Goal: Task Accomplishment & Management: Use online tool/utility

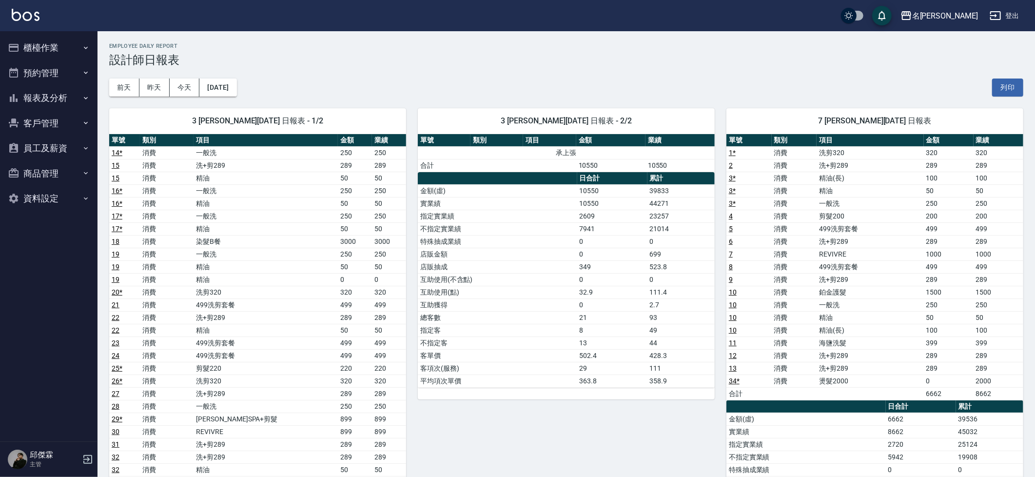
click at [30, 45] on button "櫃檯作業" at bounding box center [49, 47] width 90 height 25
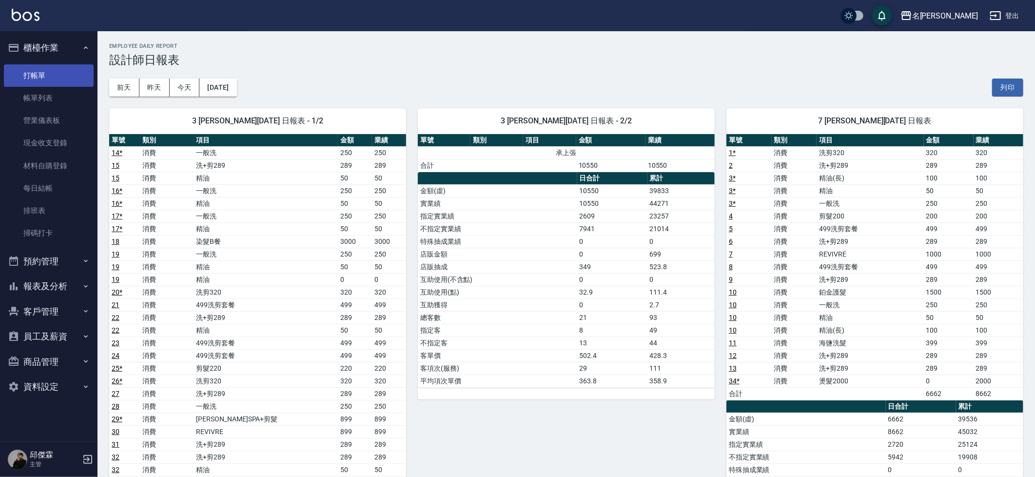
click at [43, 73] on link "打帳單" at bounding box center [49, 75] width 90 height 22
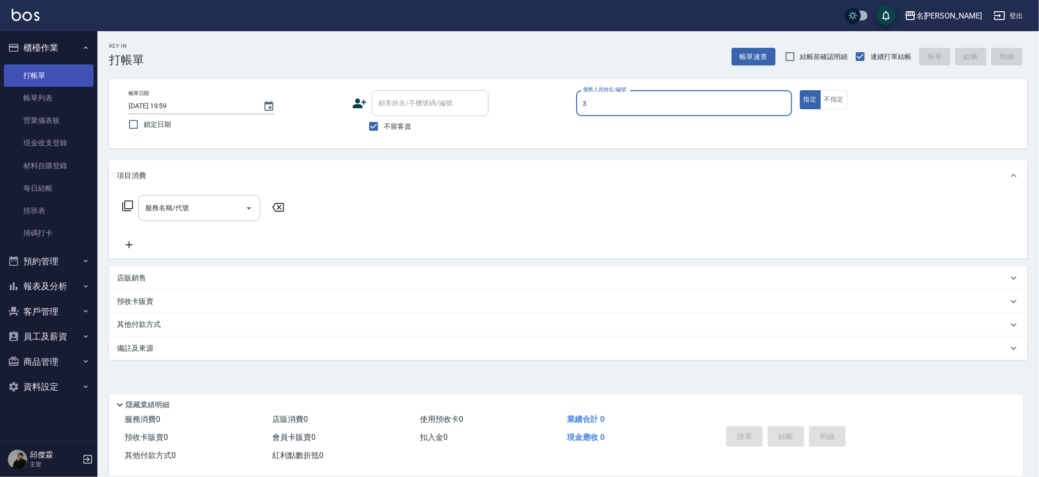
type input "Mina-3"
type button "true"
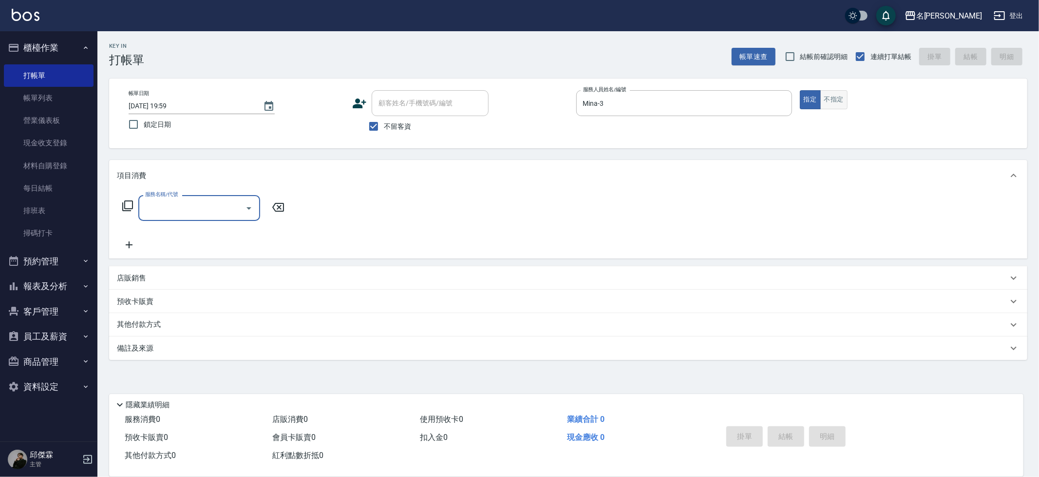
click at [837, 104] on button "不指定" at bounding box center [834, 99] width 27 height 19
type button "false"
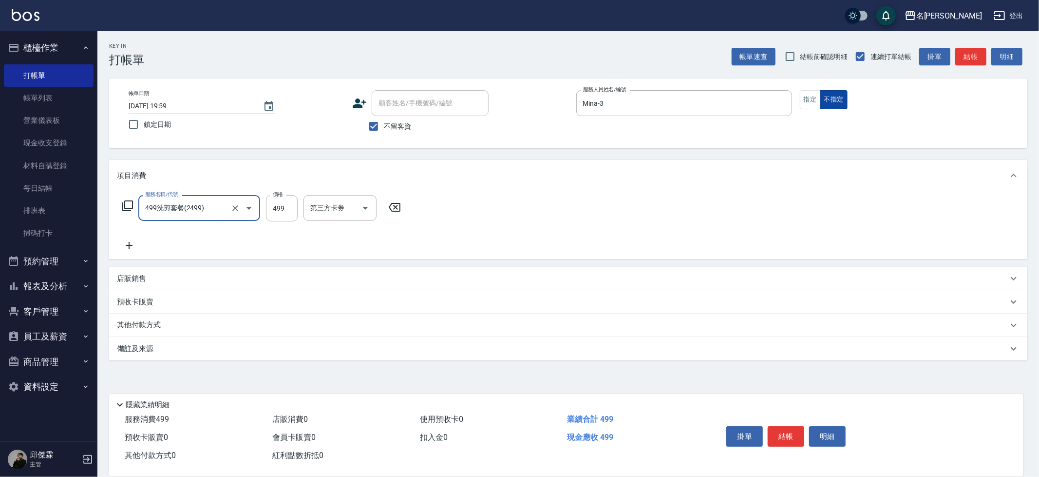
type input "499洗剪套餐(2499)"
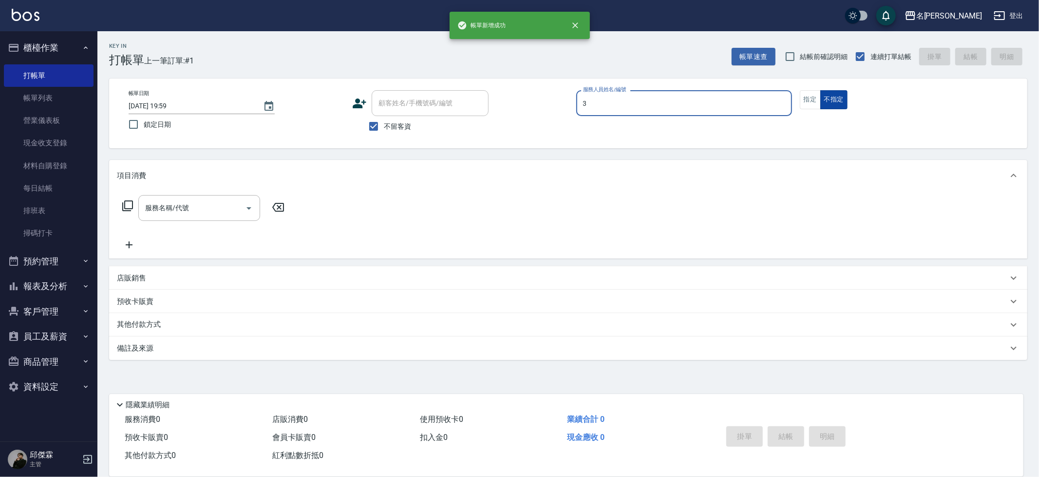
type input "Mina-3"
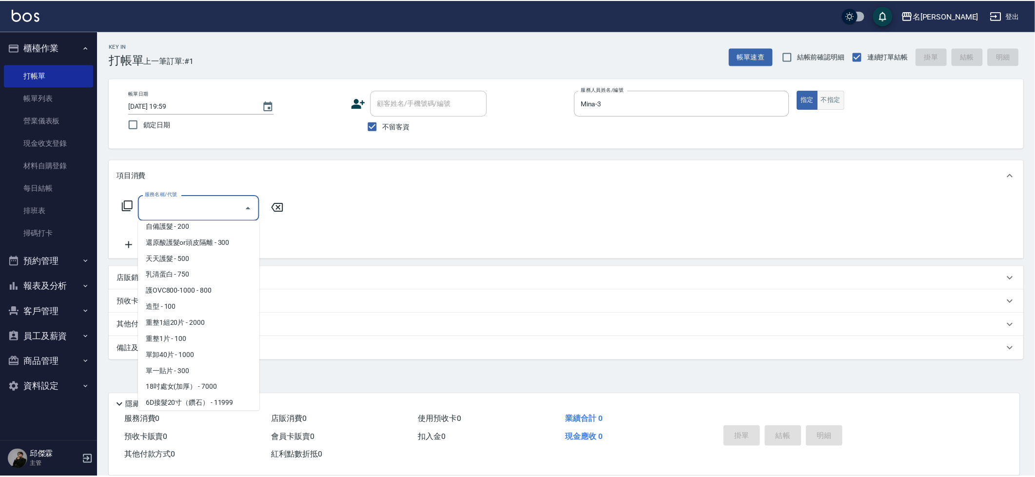
scroll to position [826, 0]
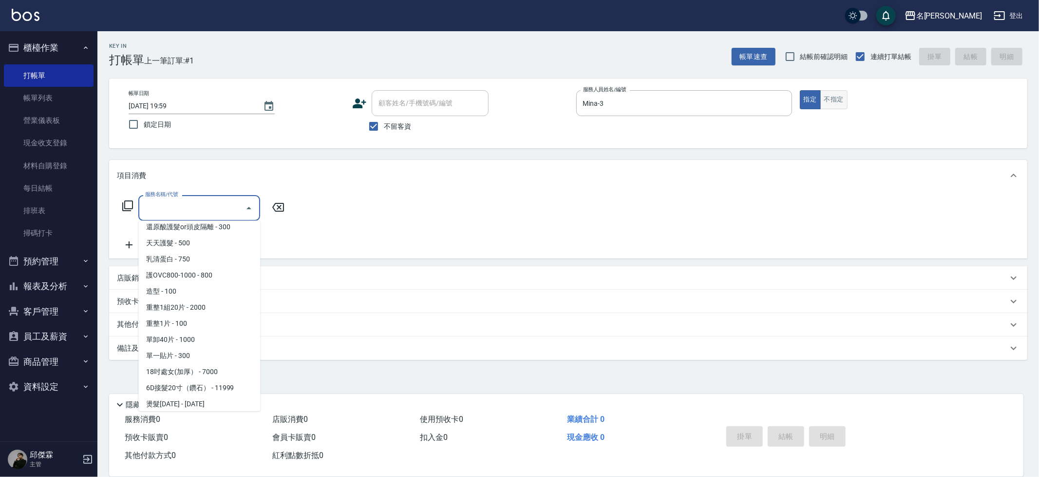
type input "燙髮1500(31500)"
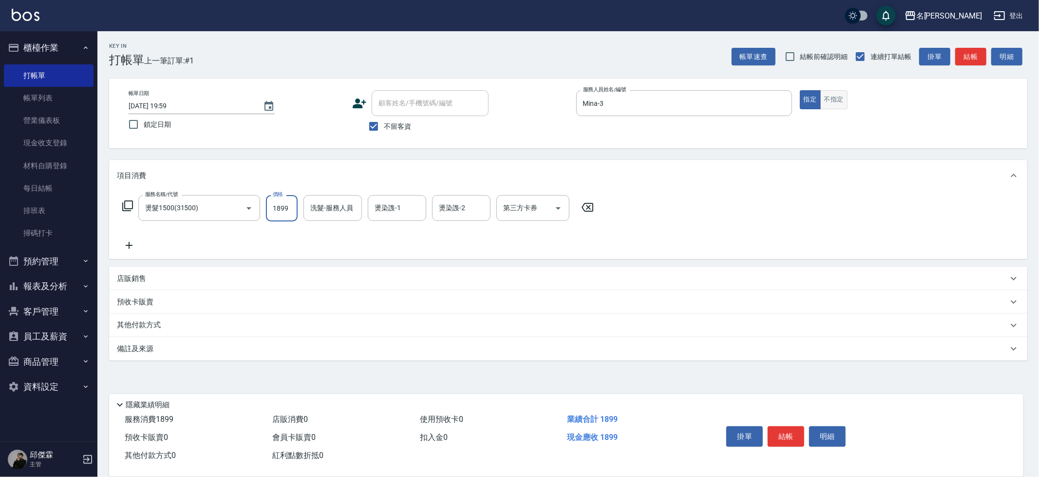
type input "1899"
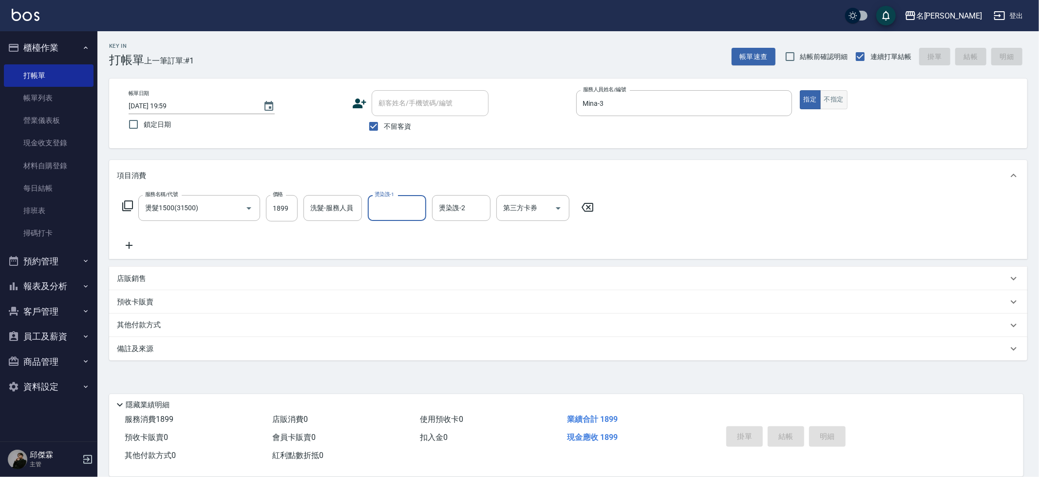
type input "[DATE] 20:00"
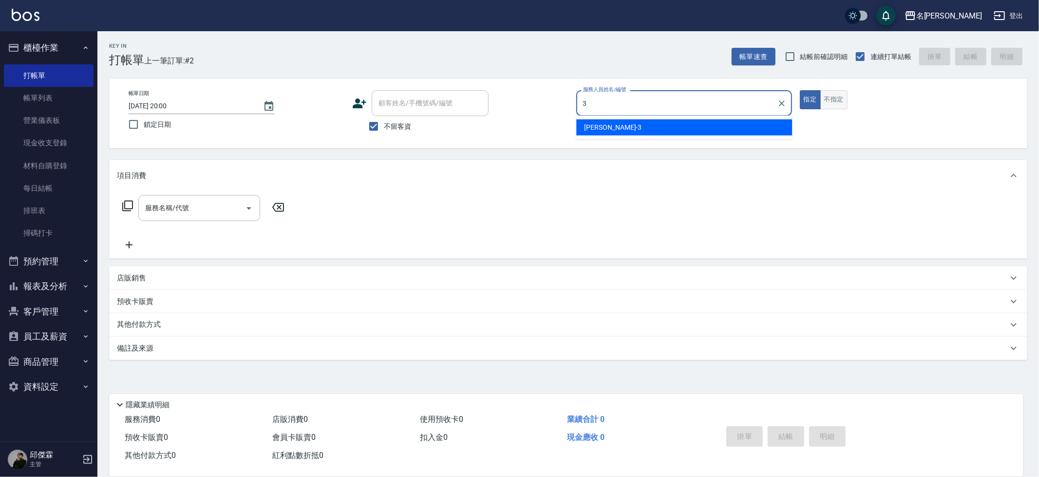
type input "Mina-3"
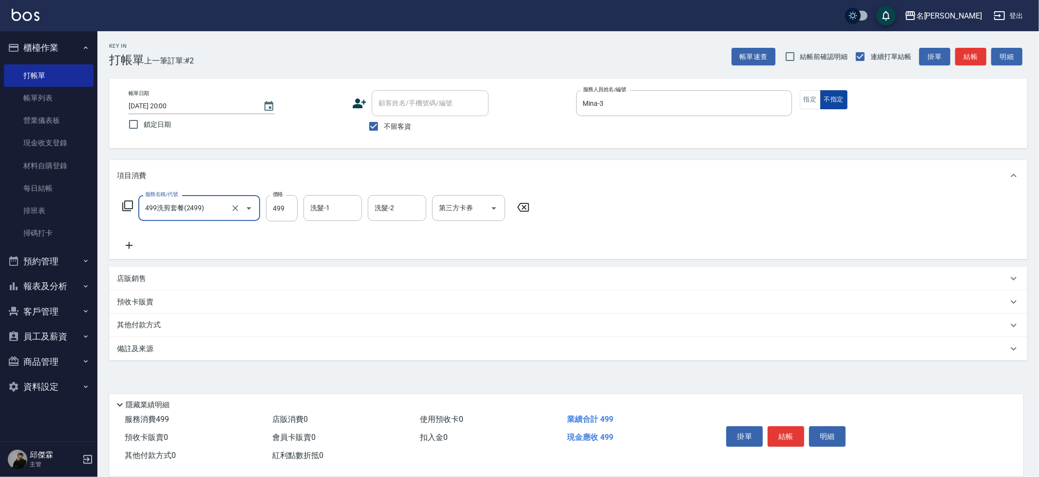
type input "499洗剪套餐(2499)"
type input "[PERSON_NAME]-30"
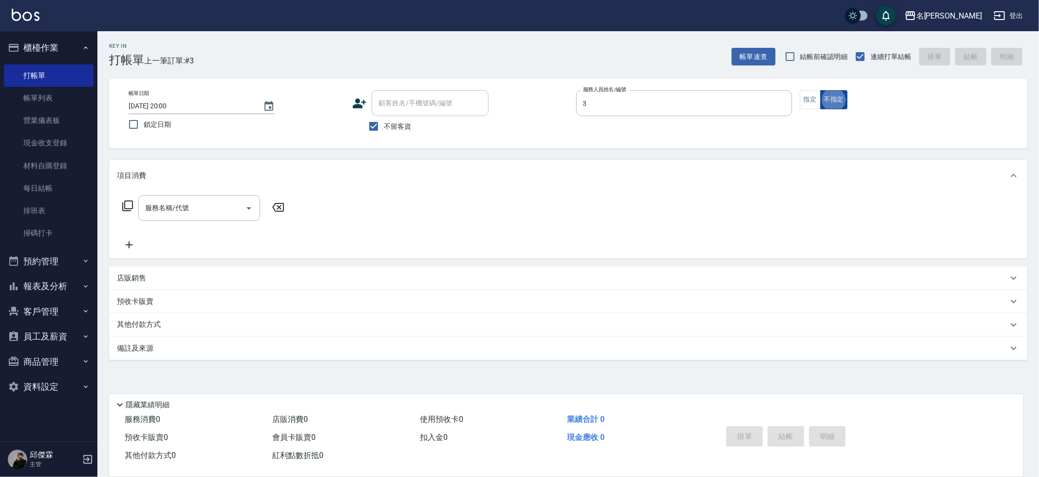
type input "Mina-3"
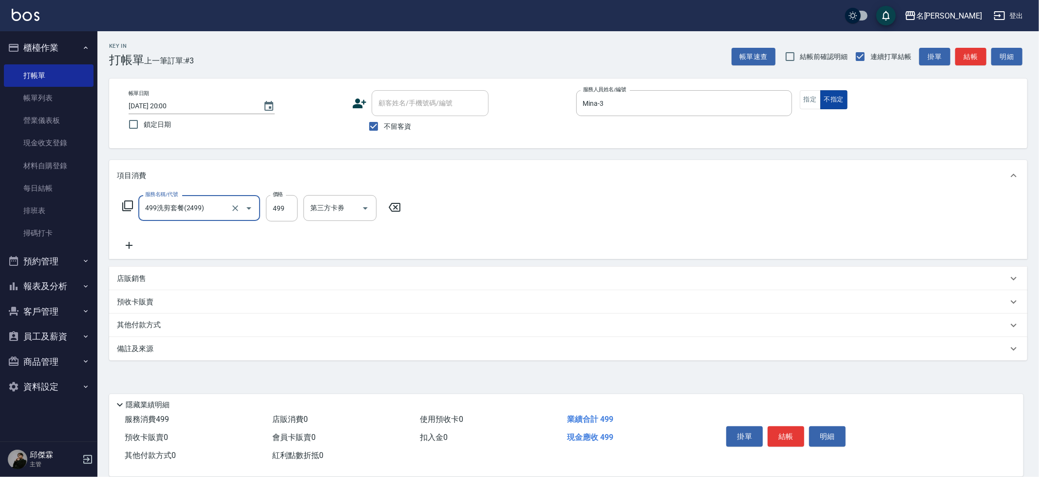
type input "499洗剪套餐(2499)"
type input "妞妞-66"
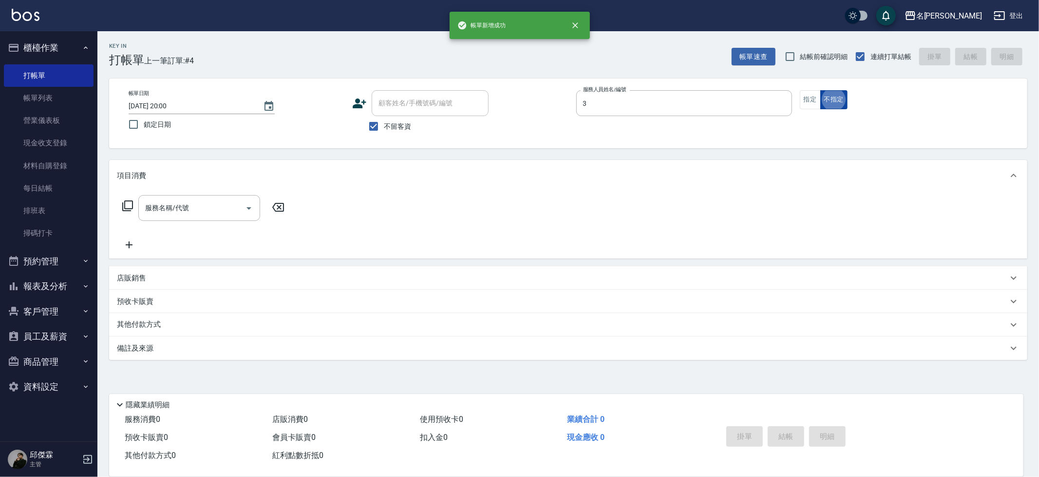
type input "Mina-3"
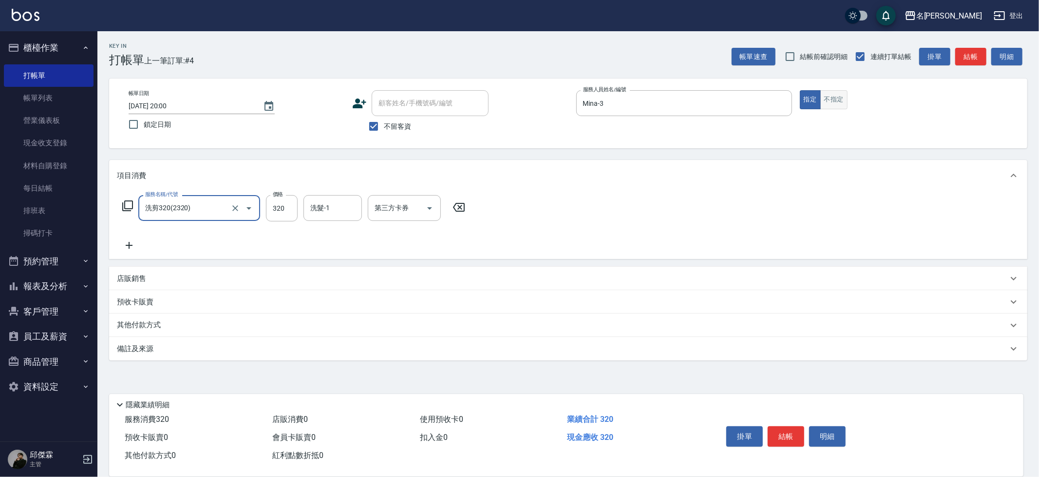
type input "洗剪320(2320)"
type input "妞妞-66"
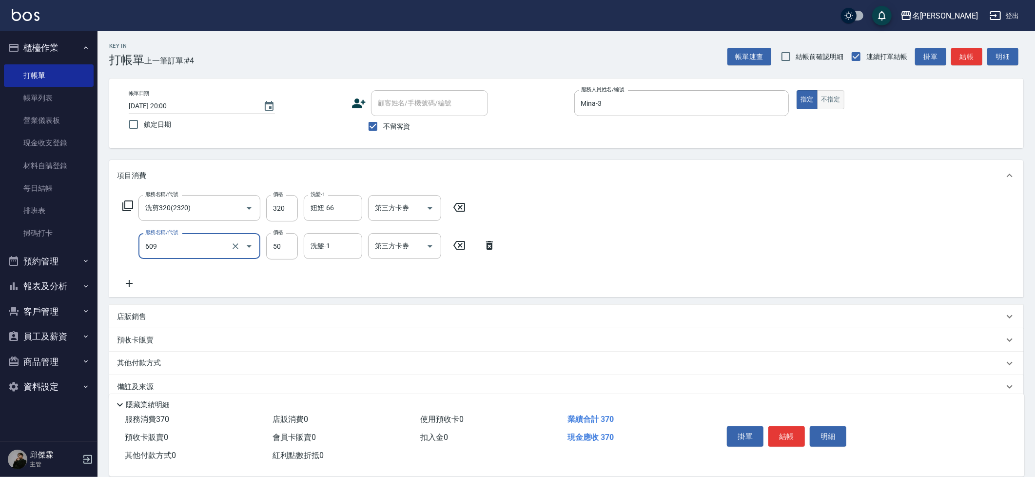
type input "精油(609)"
type input "妞妞-66"
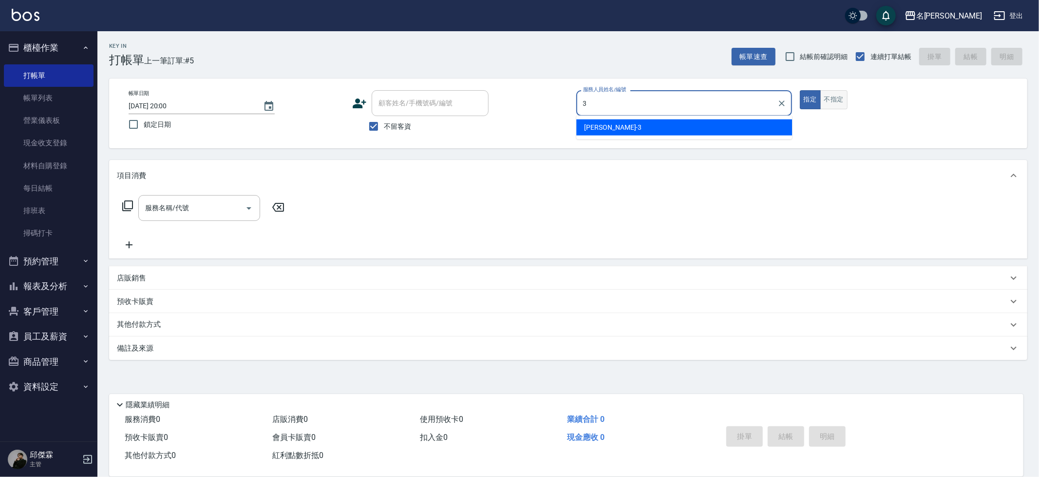
type input "Mina-3"
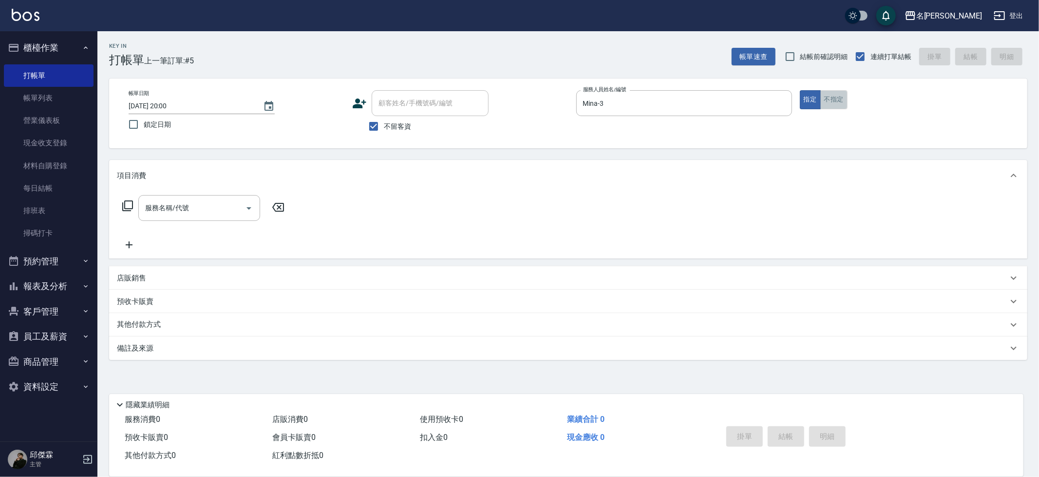
click at [825, 96] on button "不指定" at bounding box center [834, 99] width 27 height 19
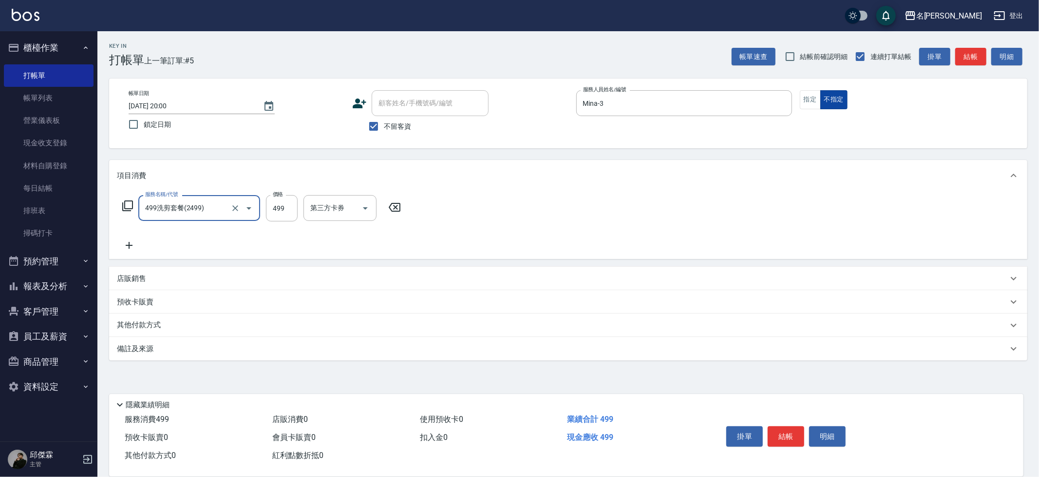
type input "499洗剪套餐(2499)"
type input "妞妞-66"
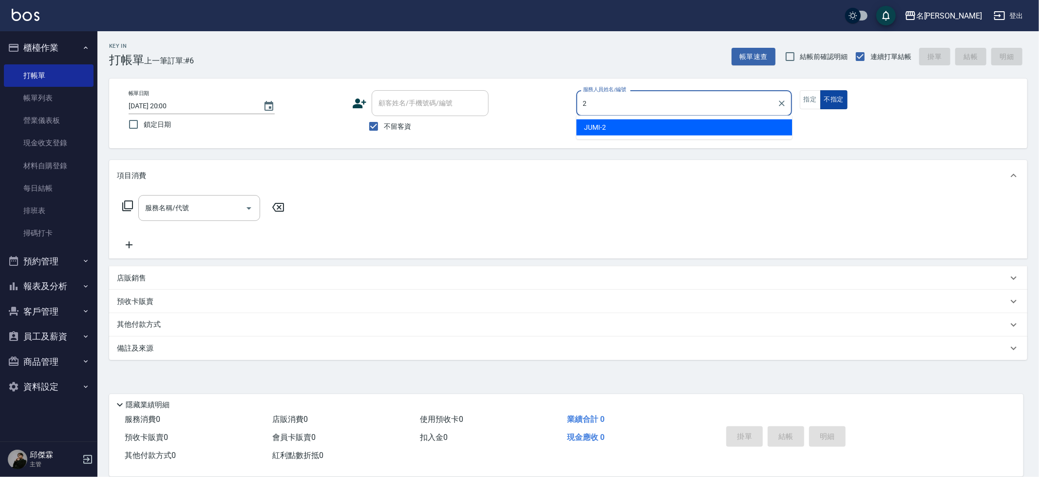
type input "JUMI-2"
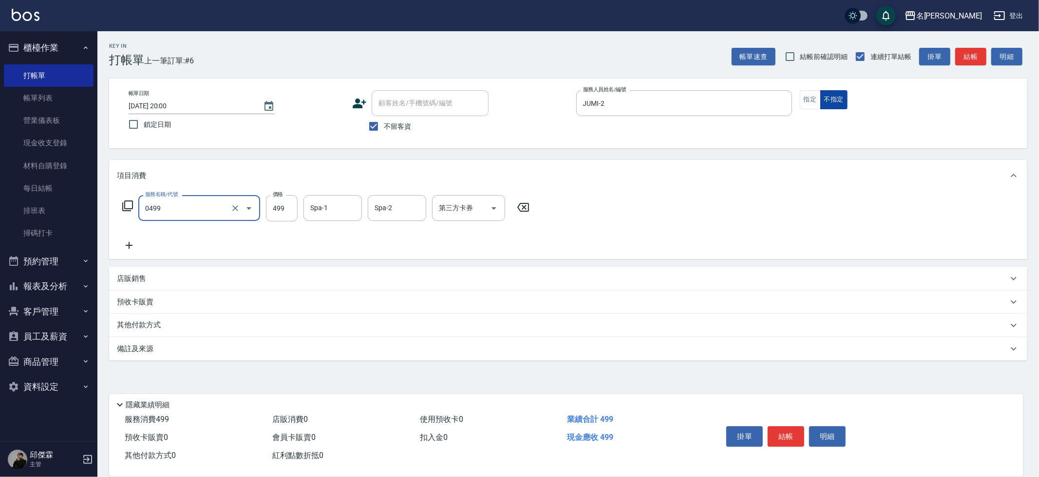
type input "[PERSON_NAME]spa(0499)"
type input "[PERSON_NAME]-30"
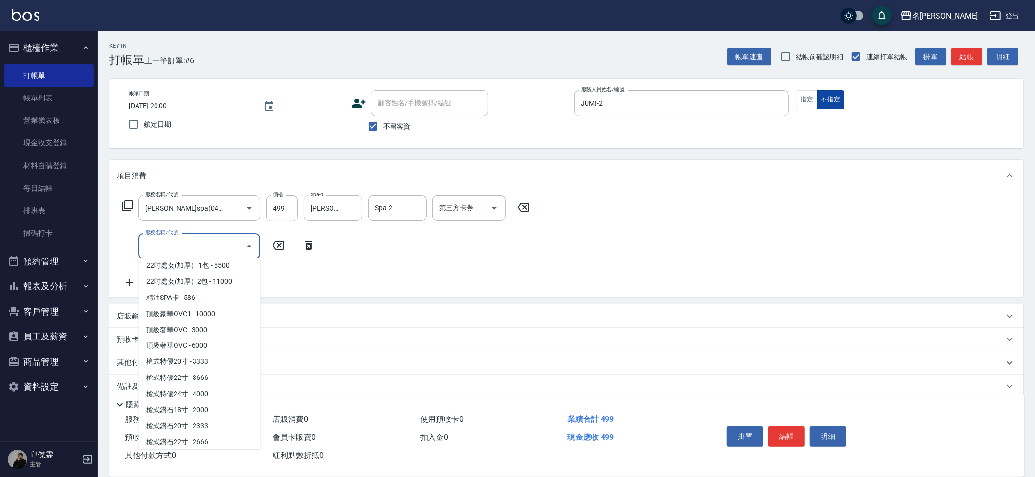
scroll to position [1484, 0]
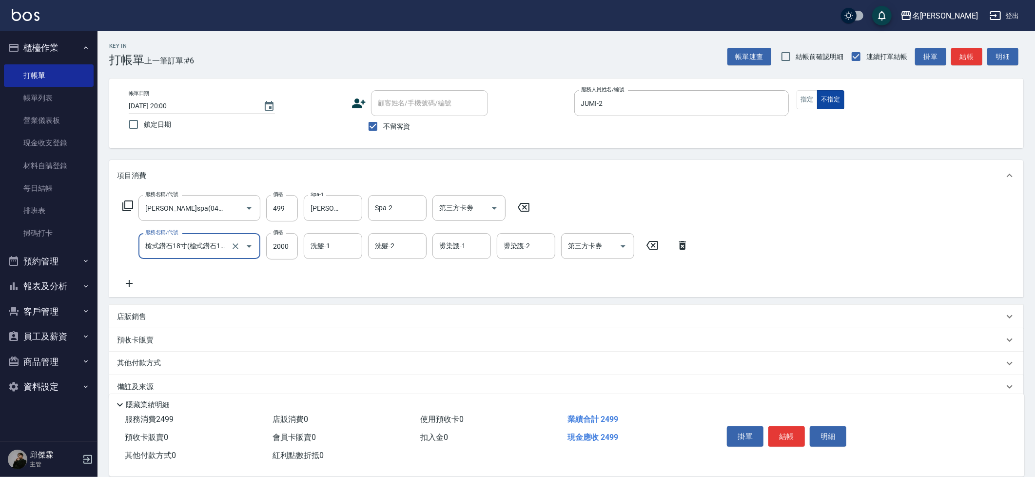
type input "槍式鑽石18寸"
type input "499"
type input "[PERSON_NAME]-30"
click at [286, 248] on input "499" at bounding box center [282, 246] width 32 height 26
click at [292, 247] on input "499" at bounding box center [282, 246] width 32 height 26
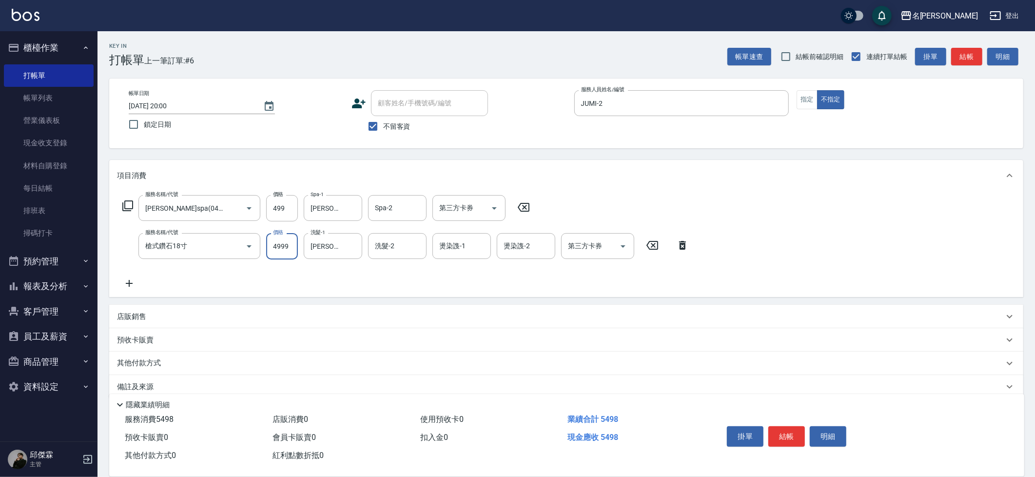
type input "4999"
click at [409, 249] on input "洗髮-2" at bounding box center [397, 245] width 50 height 17
type input "[PERSON_NAME]-30"
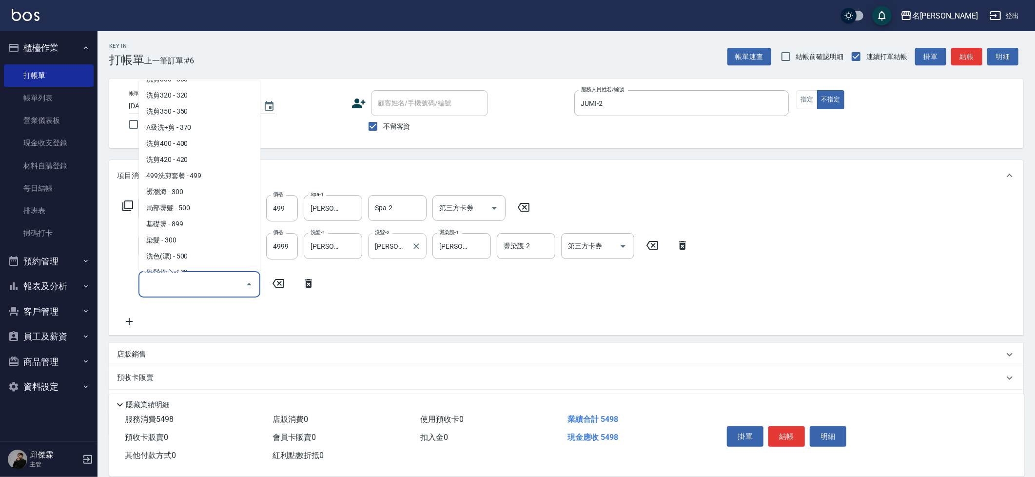
scroll to position [592, 0]
type input "染OVC800-1000(4800)"
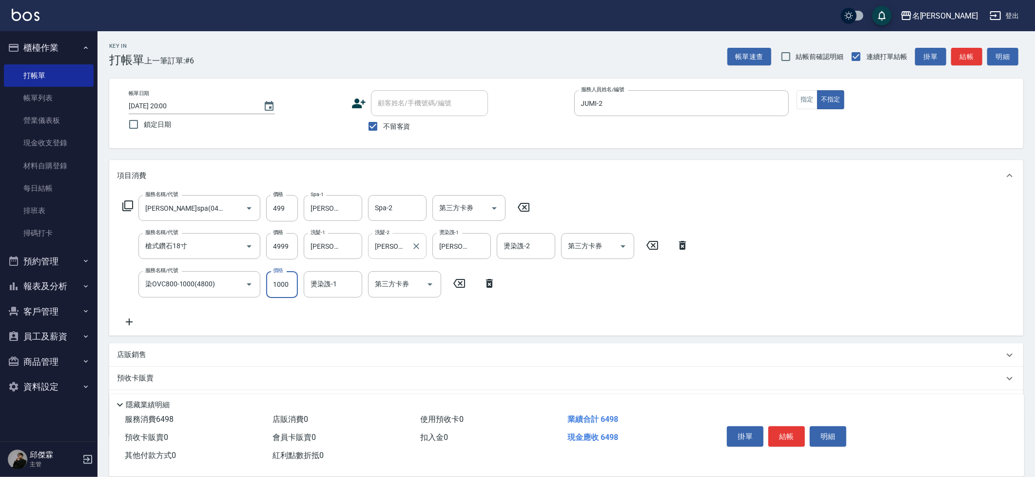
type input "1000"
type input "2"
type input "[PERSON_NAME]-30"
type input "Line酷券"
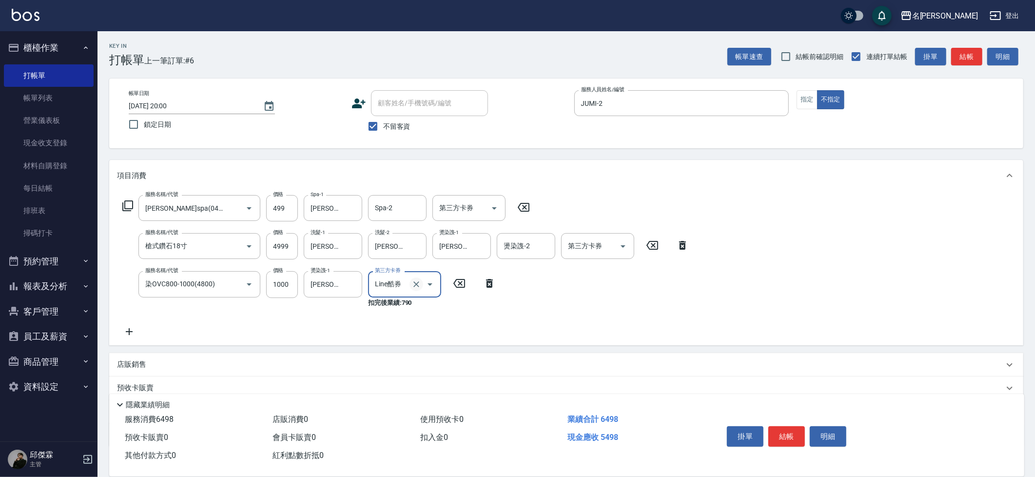
click at [418, 288] on icon "Clear" at bounding box center [416, 284] width 10 height 10
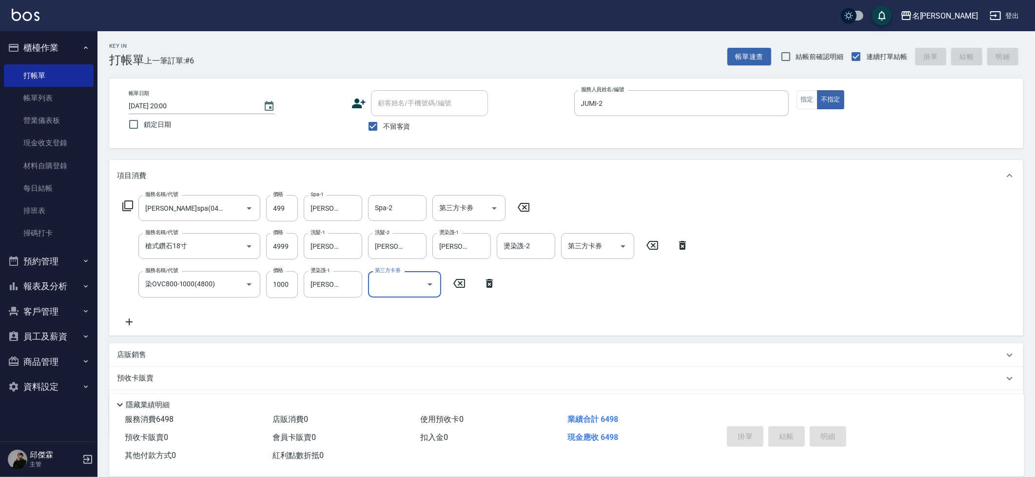
type input "[DATE] 20:02"
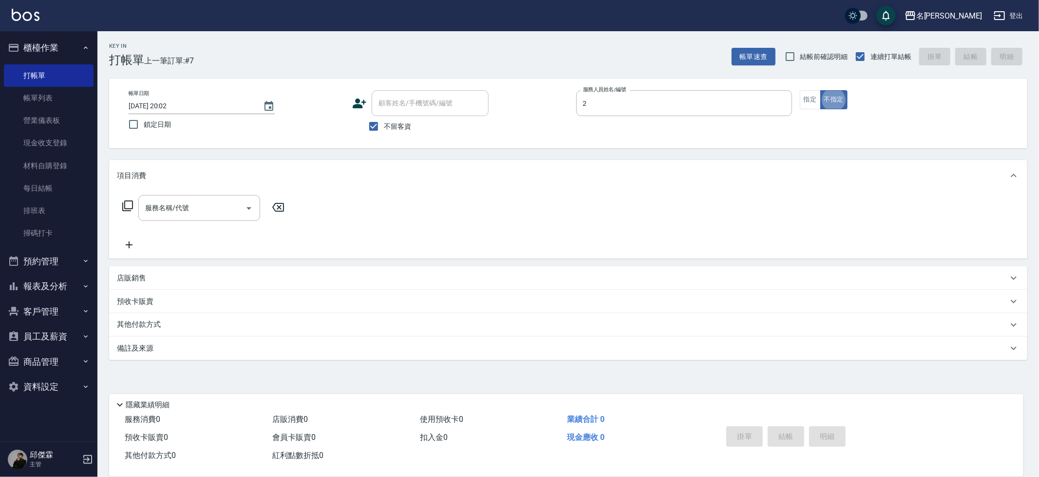
type input "JUMI-2"
type input "0"
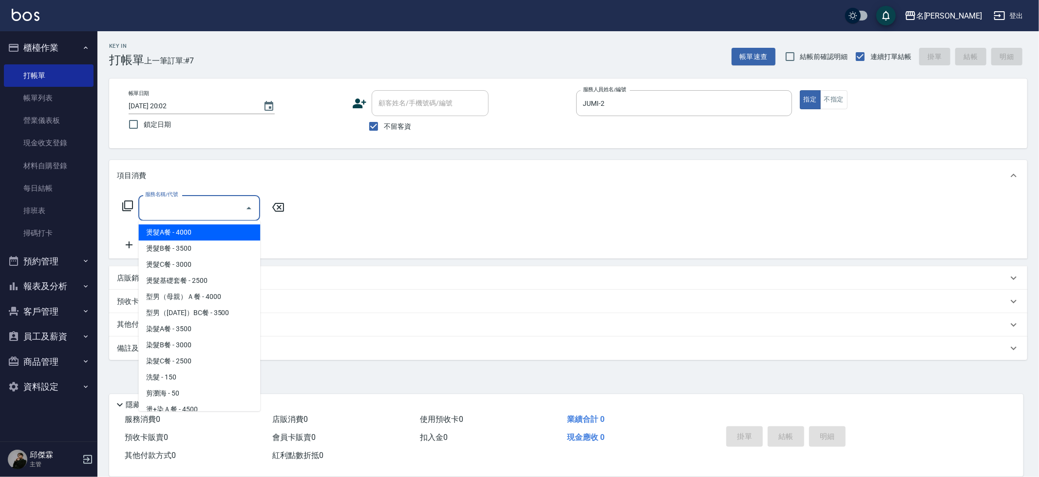
type input "9"
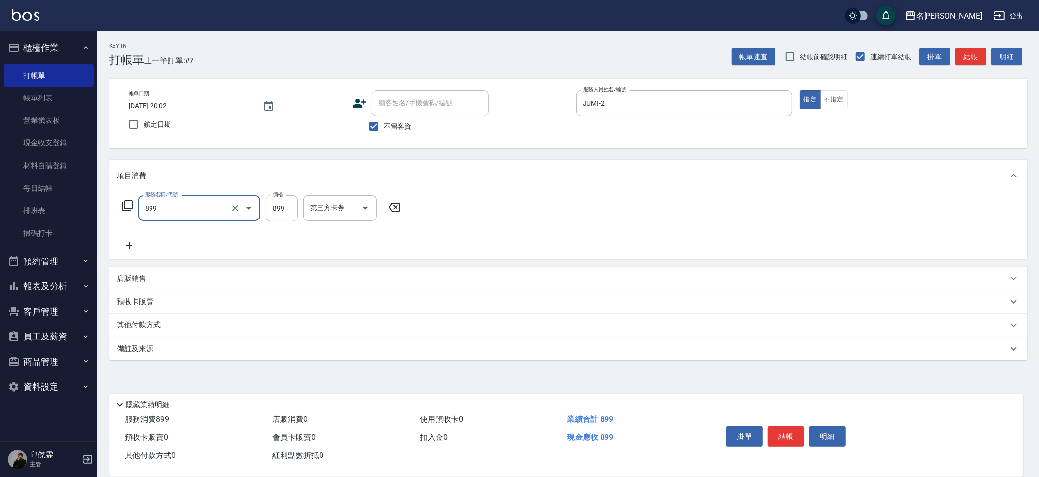
type input "[PERSON_NAME]SPA+剪髮(899)"
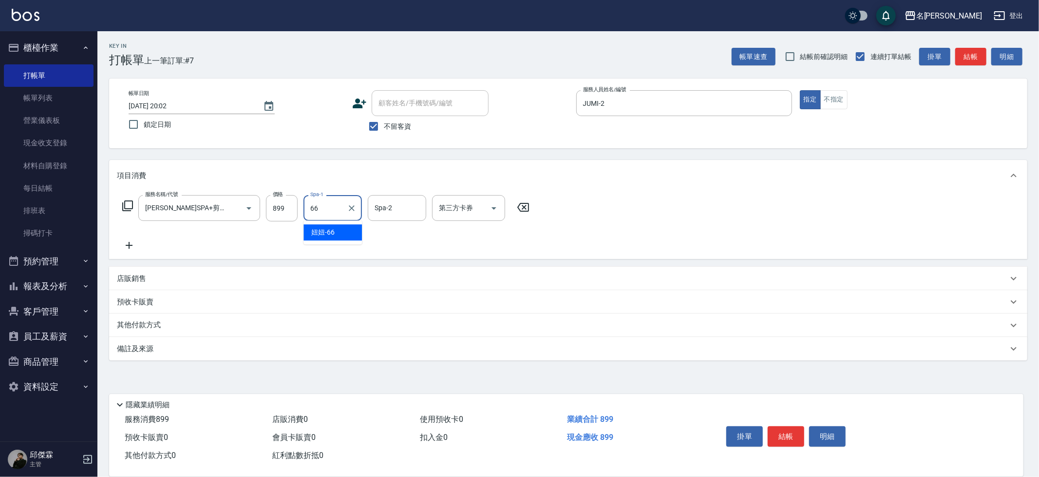
type input "妞妞-66"
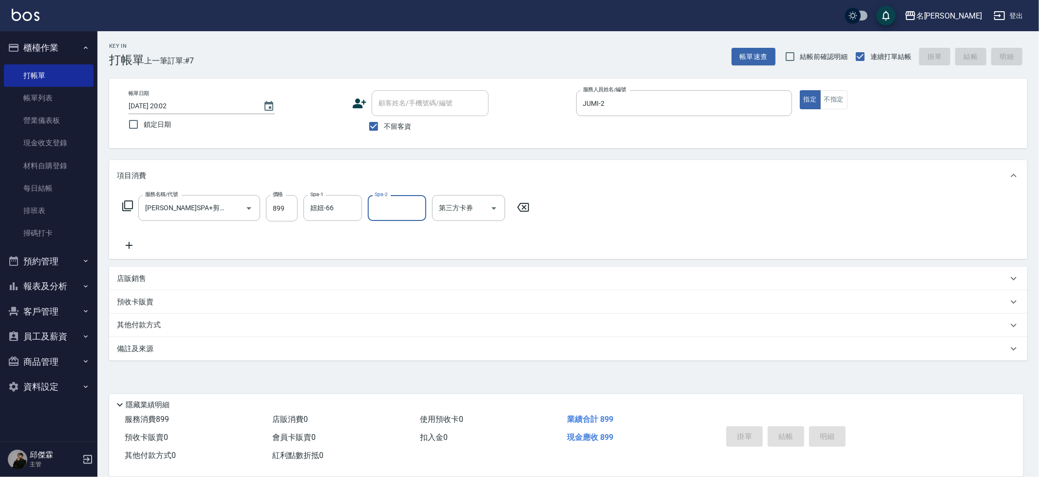
type input "[DATE] 20:03"
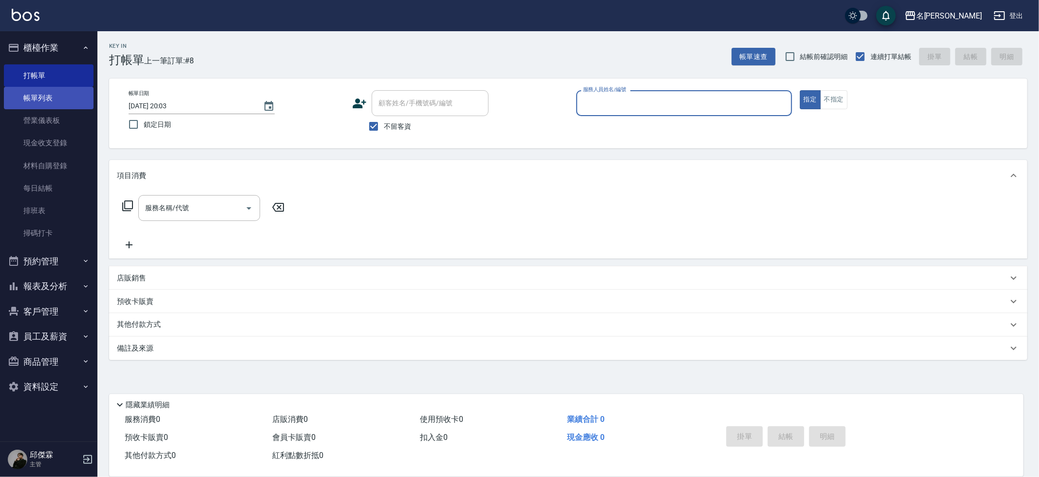
click at [50, 96] on link "帳單列表" at bounding box center [49, 98] width 90 height 22
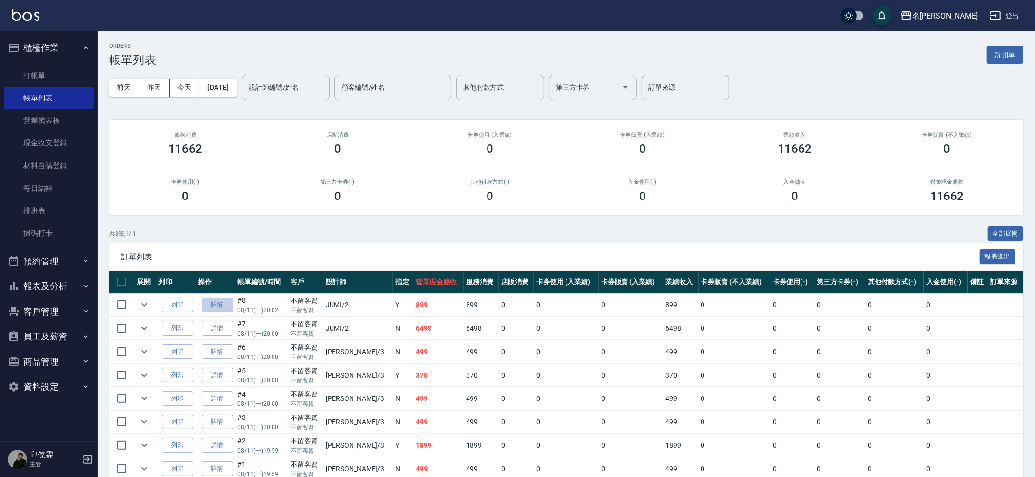
click at [230, 304] on link "詳情" at bounding box center [217, 304] width 31 height 15
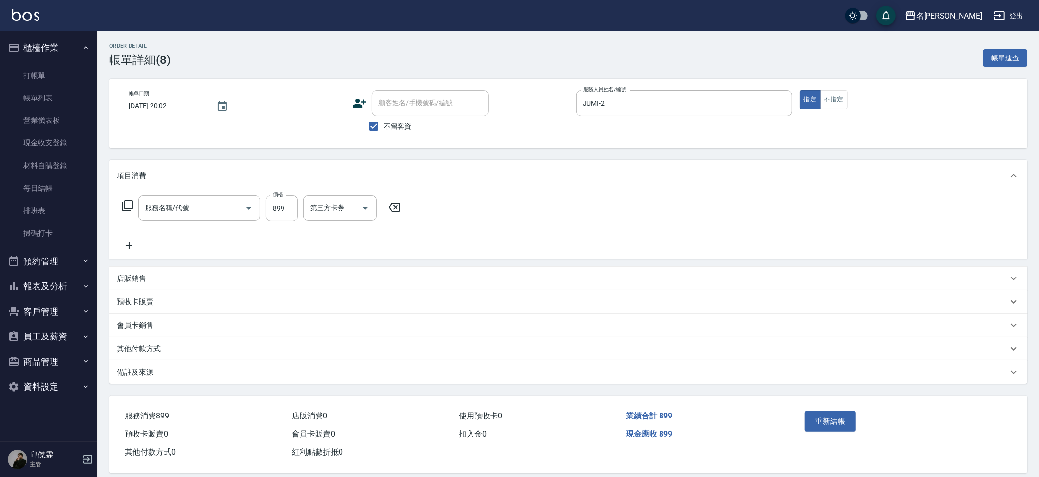
type input "[DATE] 20:02"
checkbox input "true"
type input "JUMI-2"
type input "[PERSON_NAME]SPA+剪髮(899)"
click at [283, 212] on input "899" at bounding box center [282, 208] width 32 height 26
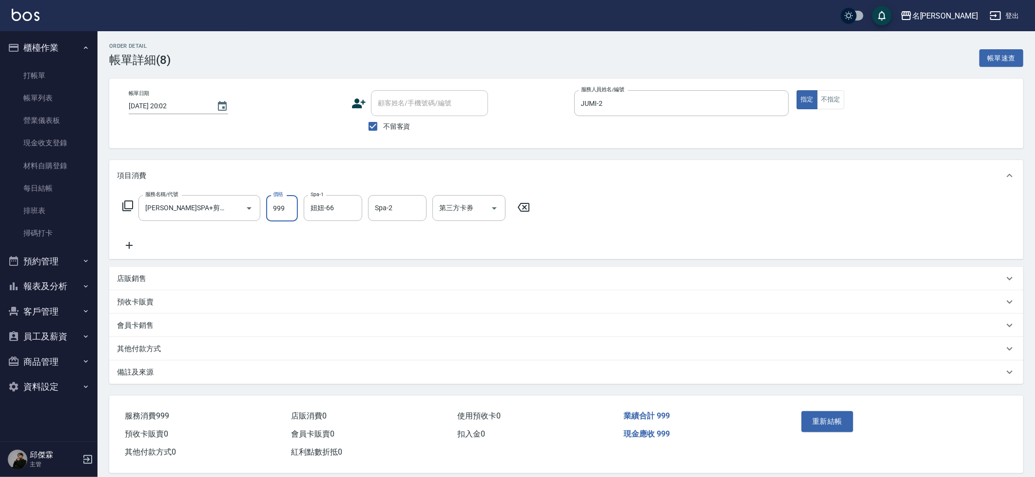
type input "999"
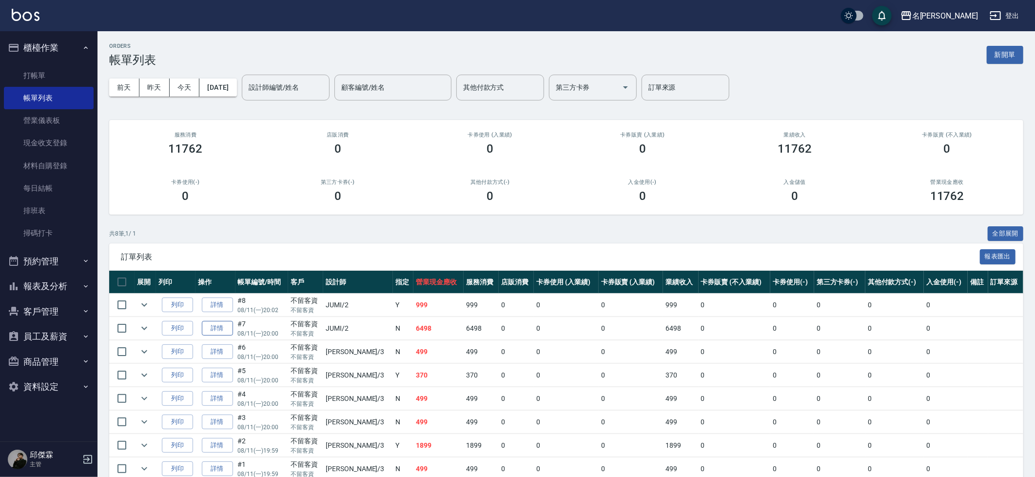
scroll to position [0, 0]
click at [220, 349] on link "詳情" at bounding box center [217, 351] width 31 height 15
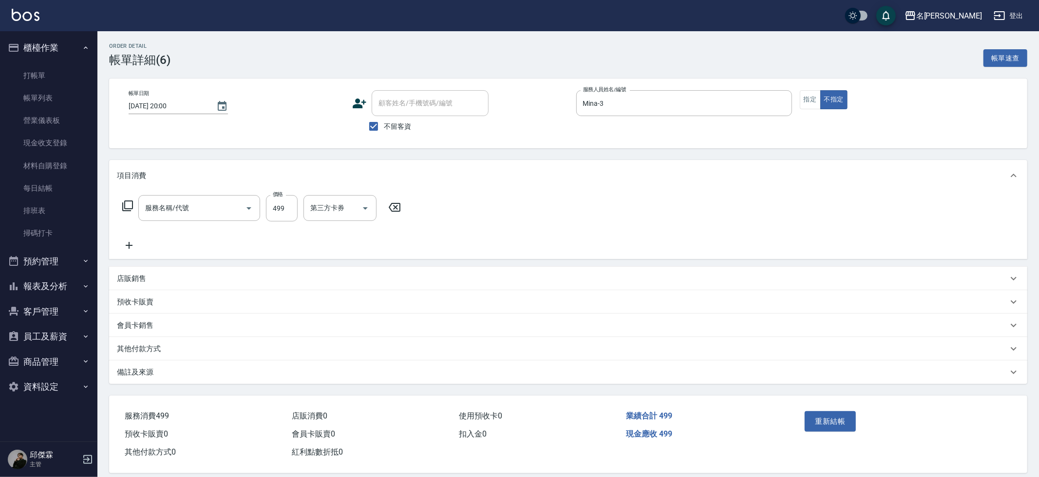
type input "[DATE] 20:00"
checkbox input "true"
type input "Mina-3"
type input "499洗剪套餐(2499)"
click at [59, 76] on link "打帳單" at bounding box center [49, 75] width 90 height 22
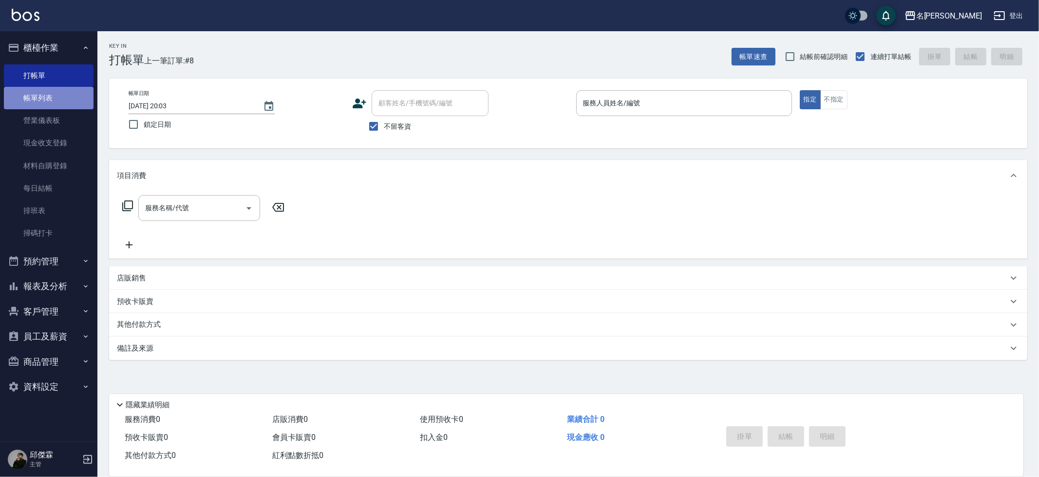
click at [45, 105] on link "帳單列表" at bounding box center [49, 98] width 90 height 22
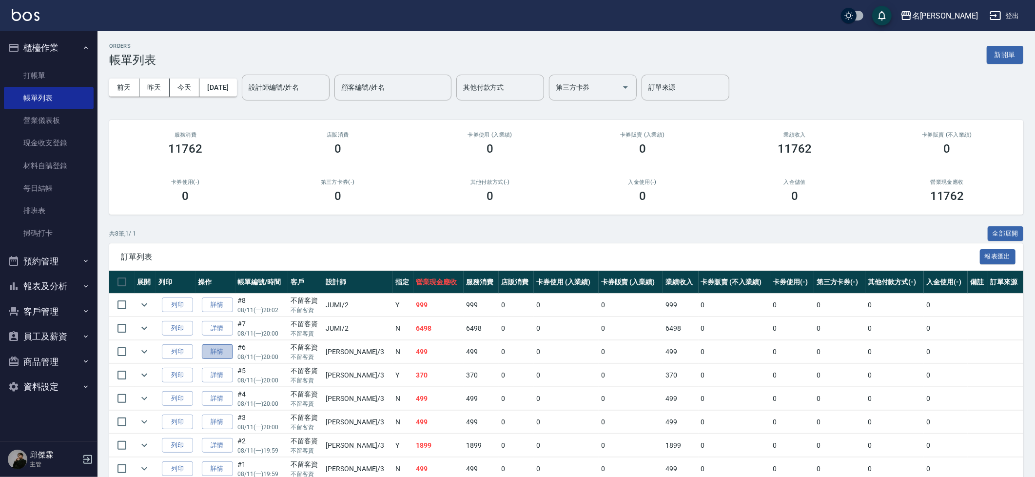
click at [223, 351] on link "詳情" at bounding box center [217, 351] width 31 height 15
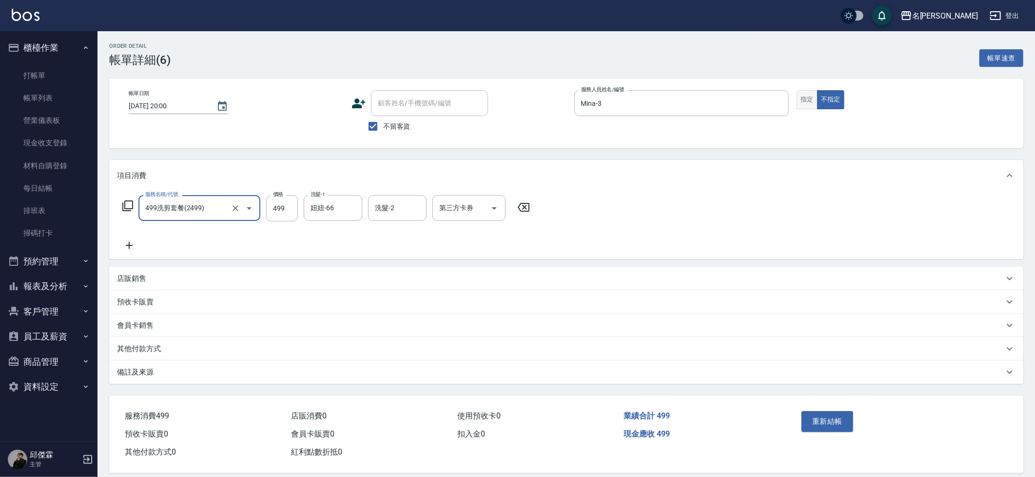
click at [804, 104] on button "指定" at bounding box center [806, 99] width 21 height 19
type button "true"
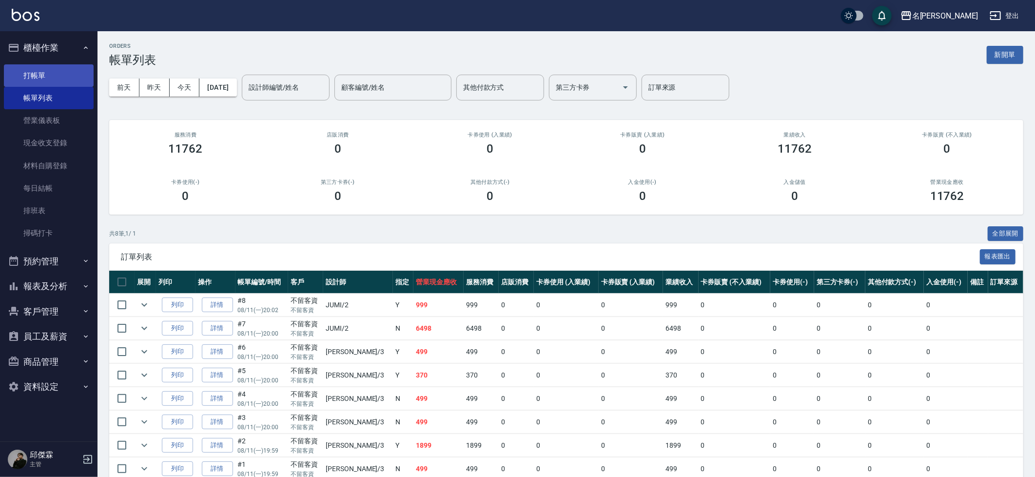
click at [50, 75] on link "打帳單" at bounding box center [49, 75] width 90 height 22
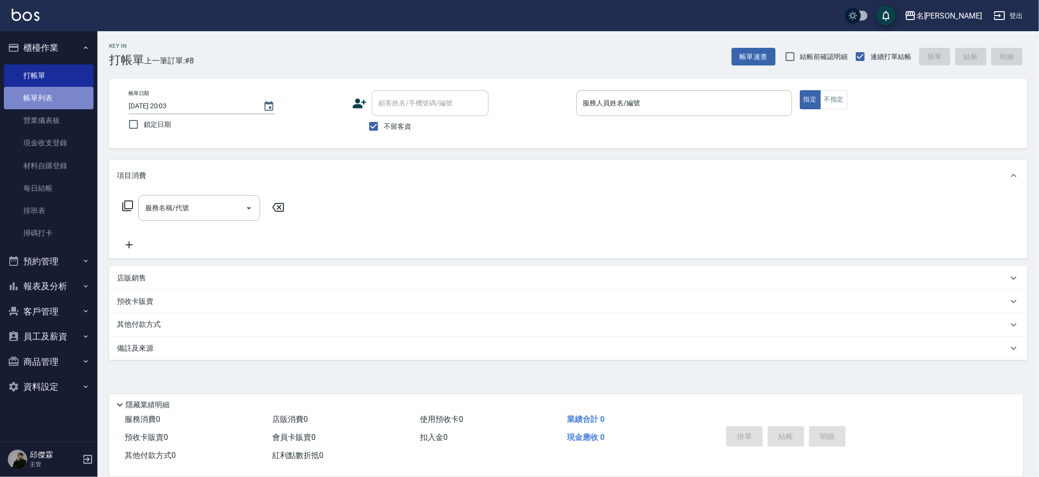
click at [47, 102] on link "帳單列表" at bounding box center [49, 98] width 90 height 22
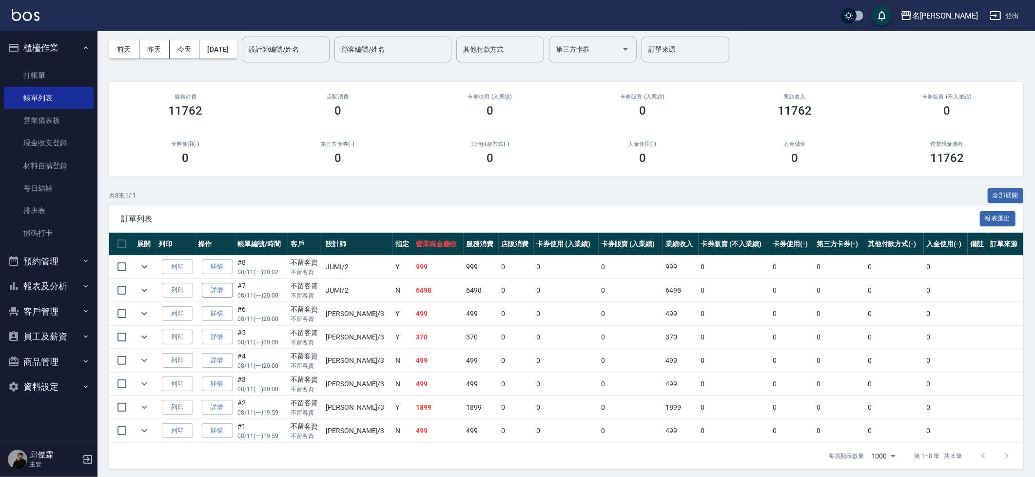
scroll to position [40, 0]
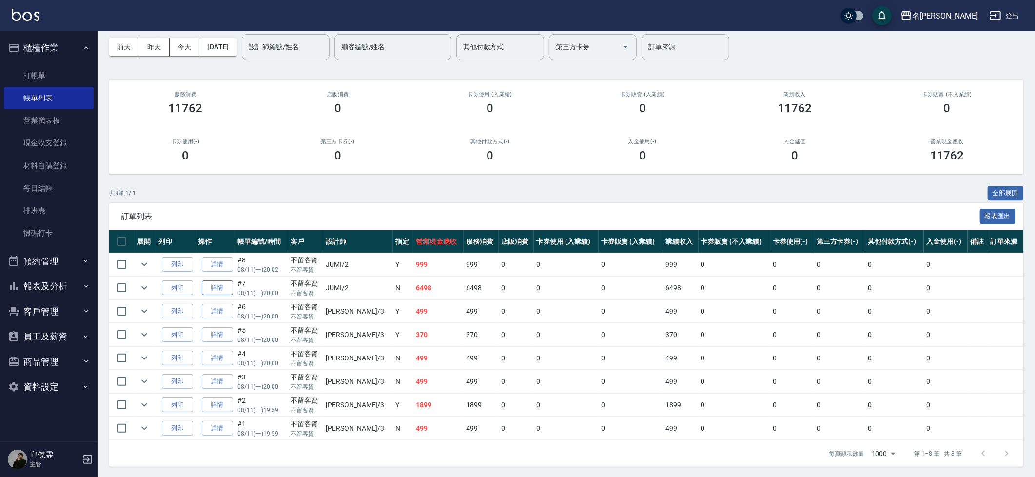
click at [229, 290] on link "詳情" at bounding box center [217, 287] width 31 height 15
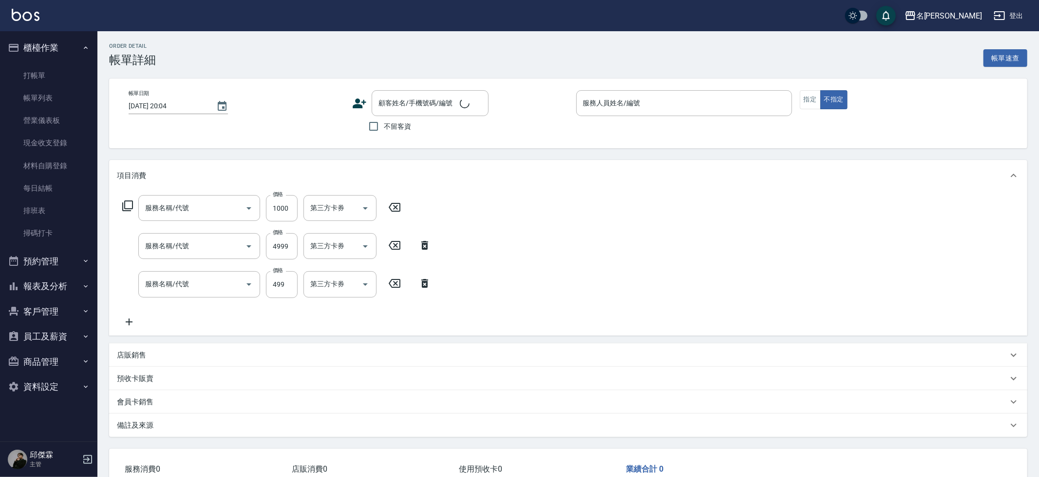
type input "[DATE] 20:00"
checkbox input "true"
type input "JUMI-2"
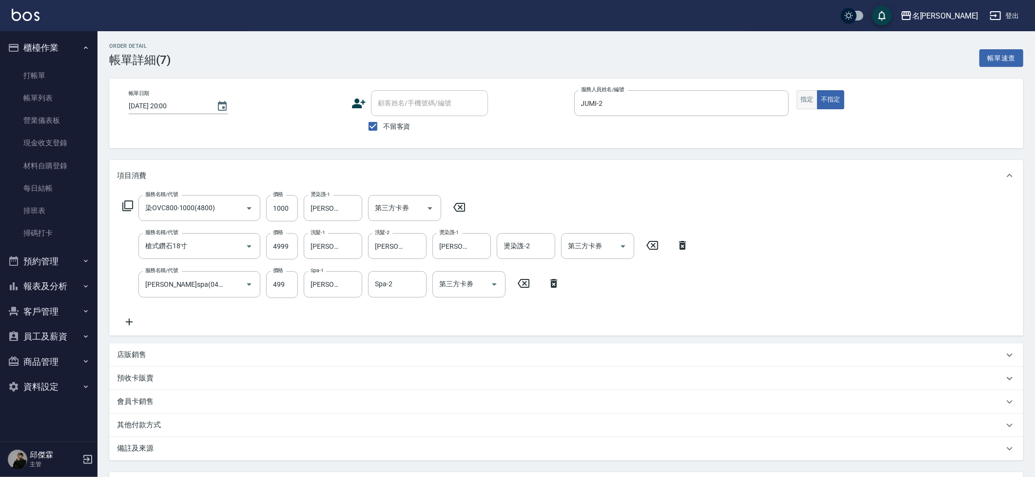
type input "染OVC800-1000(4800)"
type input "槍式鑽石18寸"
type input "[PERSON_NAME]spa(0499)"
click at [808, 102] on button "指定" at bounding box center [806, 99] width 21 height 19
type button "true"
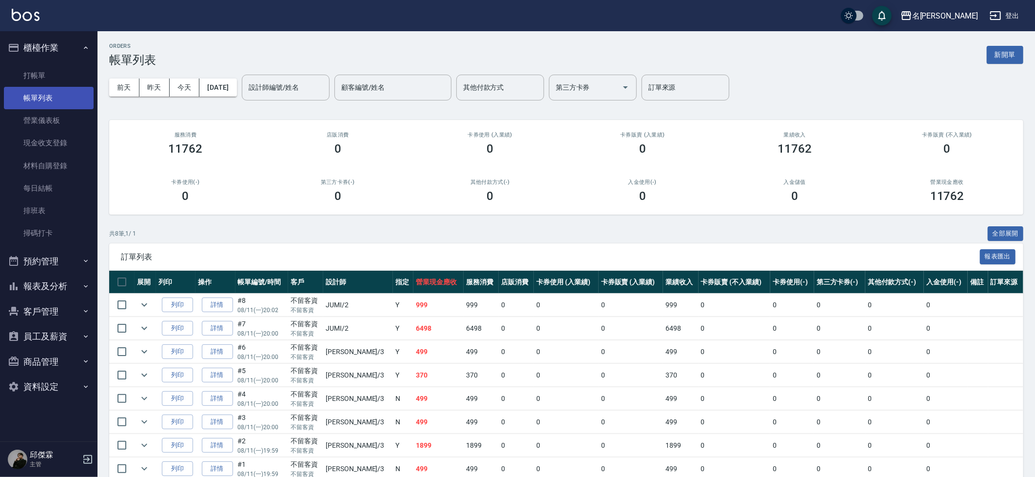
click at [45, 99] on link "帳單列表" at bounding box center [49, 98] width 90 height 22
click at [43, 79] on link "打帳單" at bounding box center [49, 75] width 90 height 22
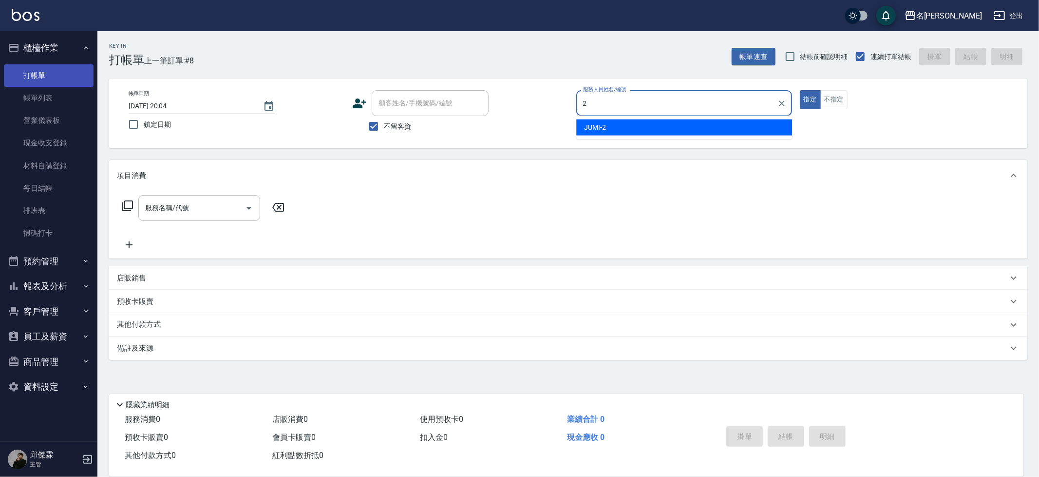
type input "JUMI-2"
type button "true"
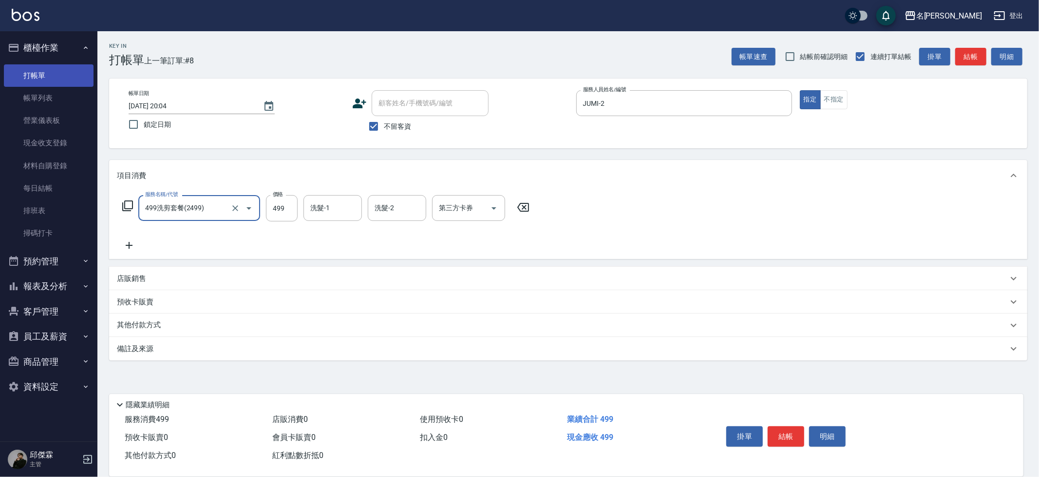
type input "499洗剪套餐(2499)"
type input "500"
type input "[PERSON_NAME]-30"
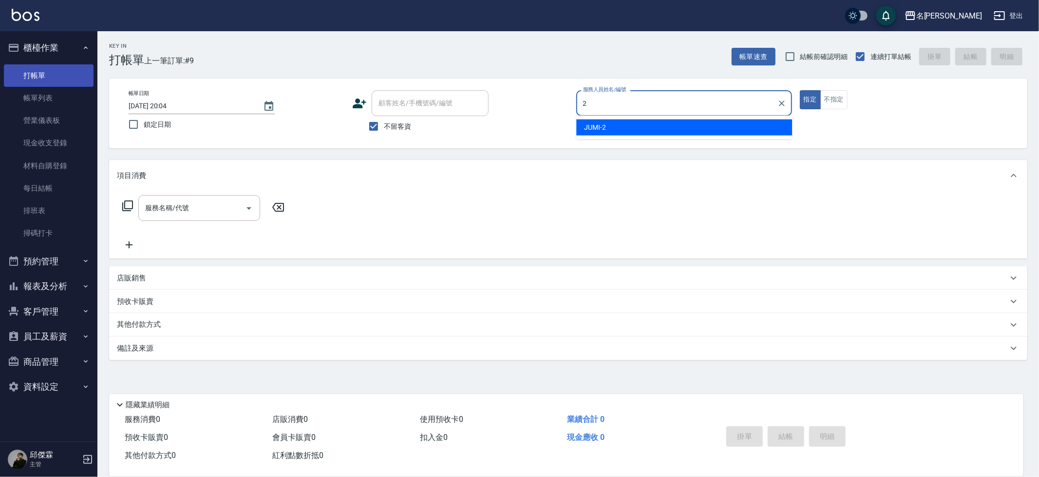
type input "JUMI-2"
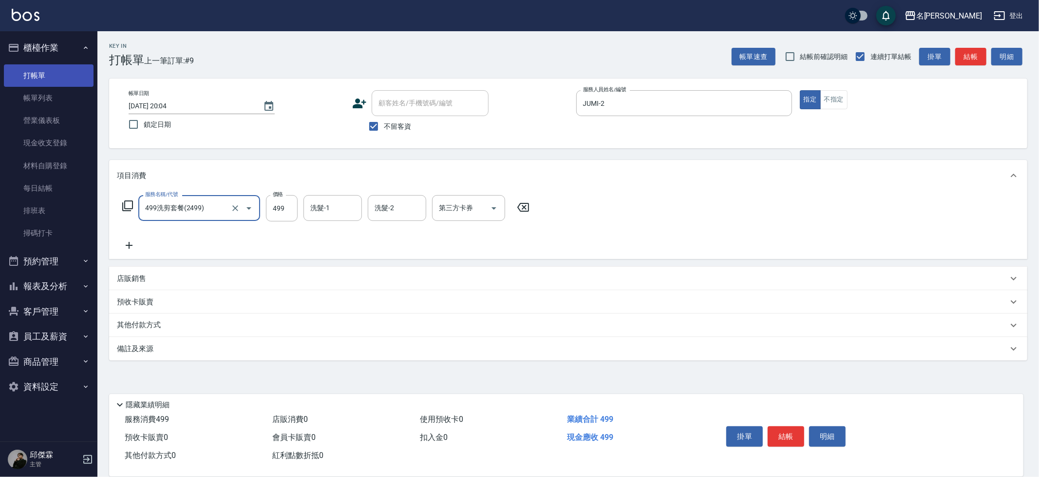
type input "499洗剪套餐(2499)"
type input "500"
type input "妞妞-66"
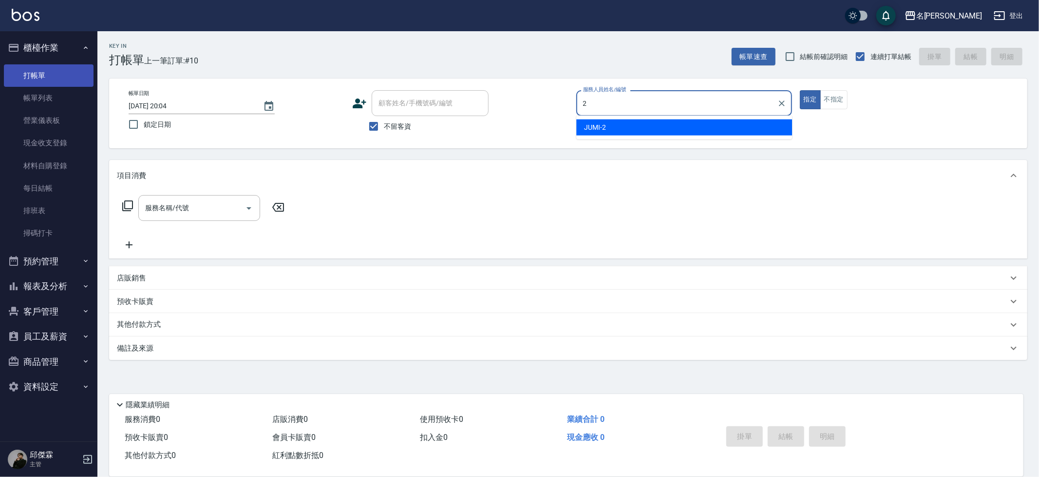
type input "JUMI-2"
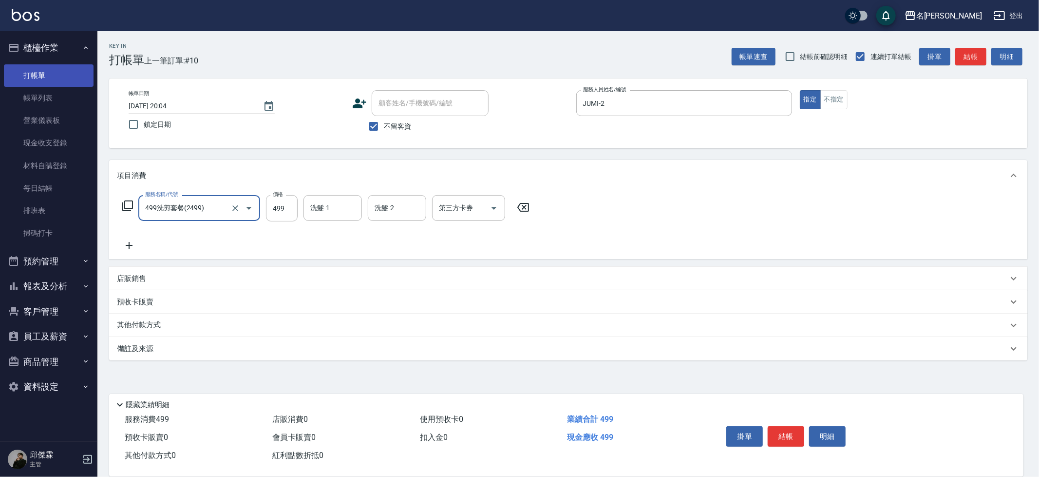
type input "499洗剪套餐(2499)"
type input "500"
type input "[PERSON_NAME]-30"
click at [141, 277] on p "店販銷售" at bounding box center [131, 278] width 29 height 10
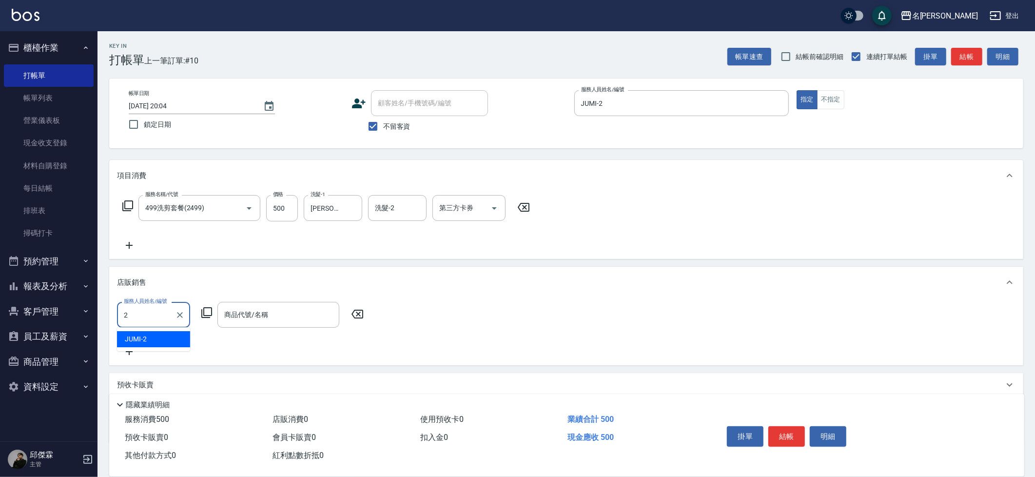
type input "JUMI-2"
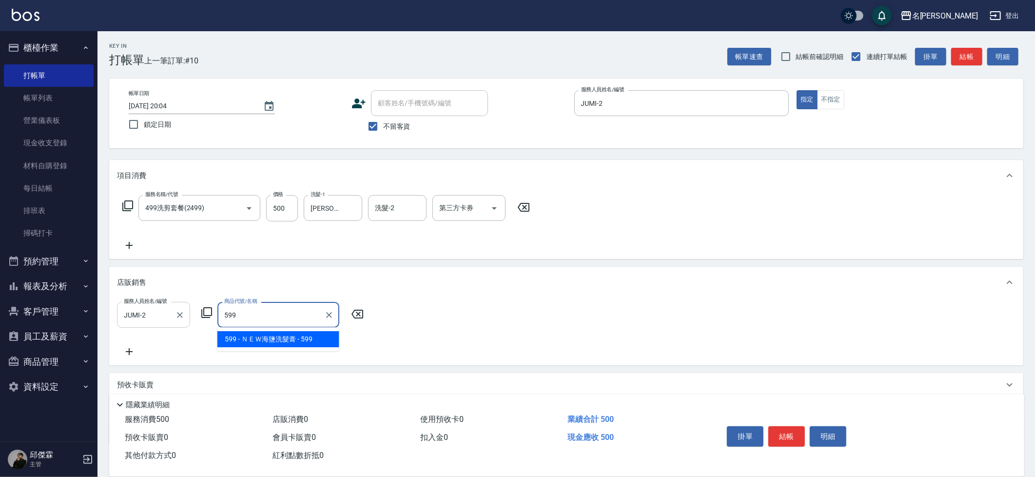
type input "ＮＥＷ海鹽洗髮膏"
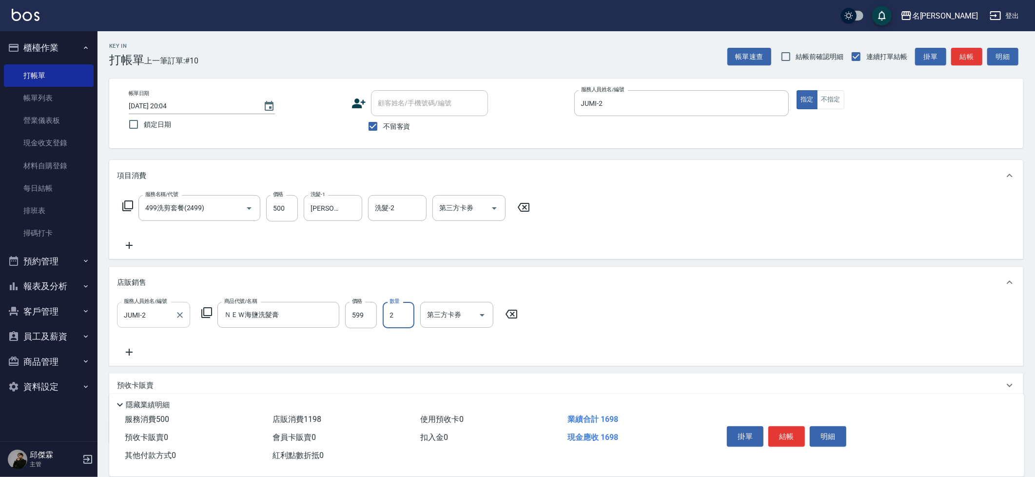
type input "2"
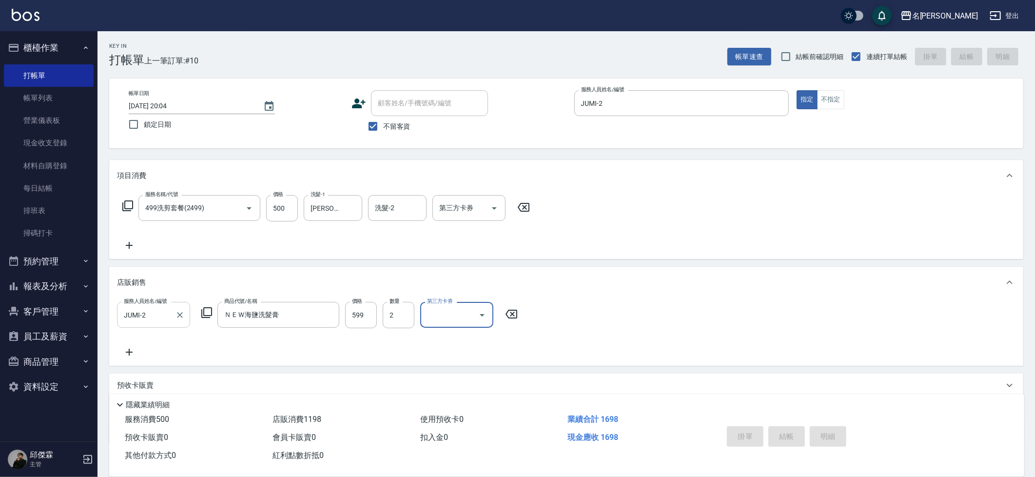
type input "[DATE] 20:05"
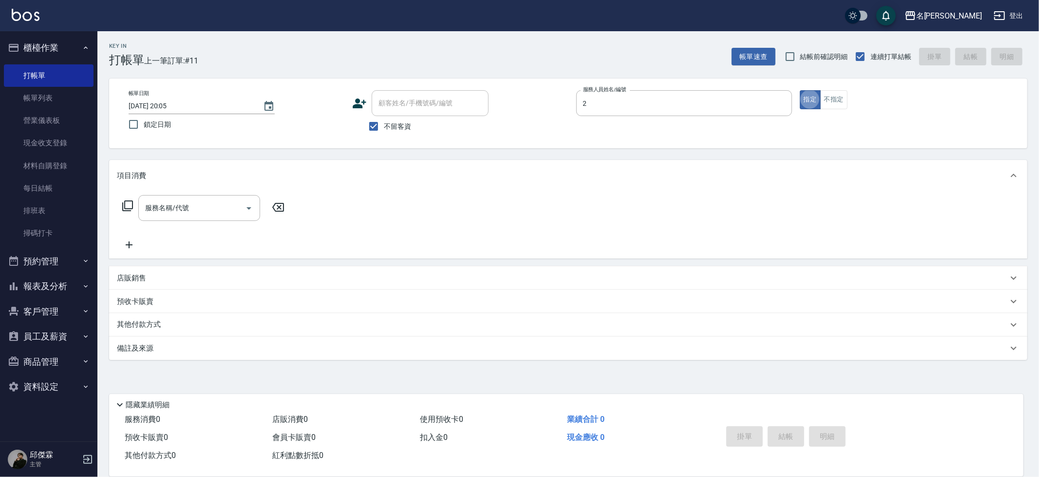
type input "JUMI-2"
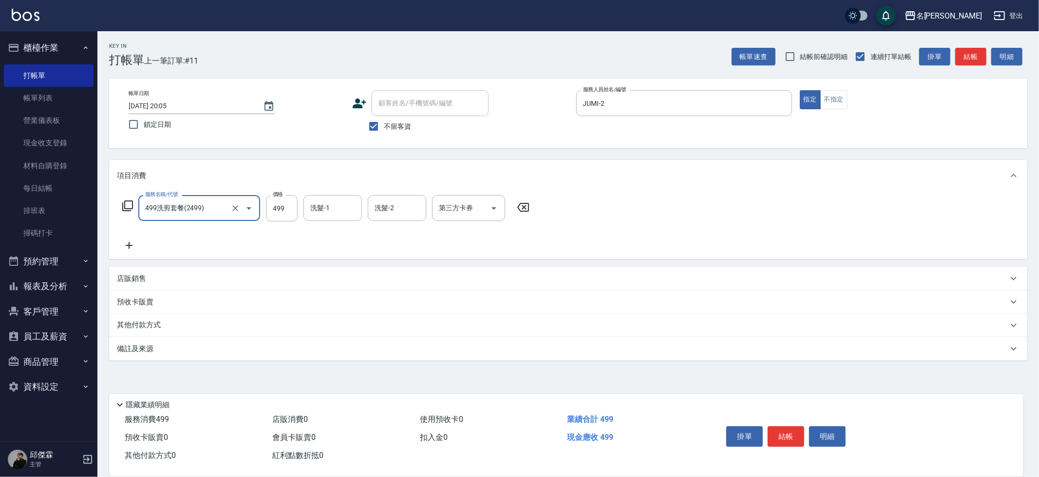
type input "499洗剪套餐(2499)"
type input "500"
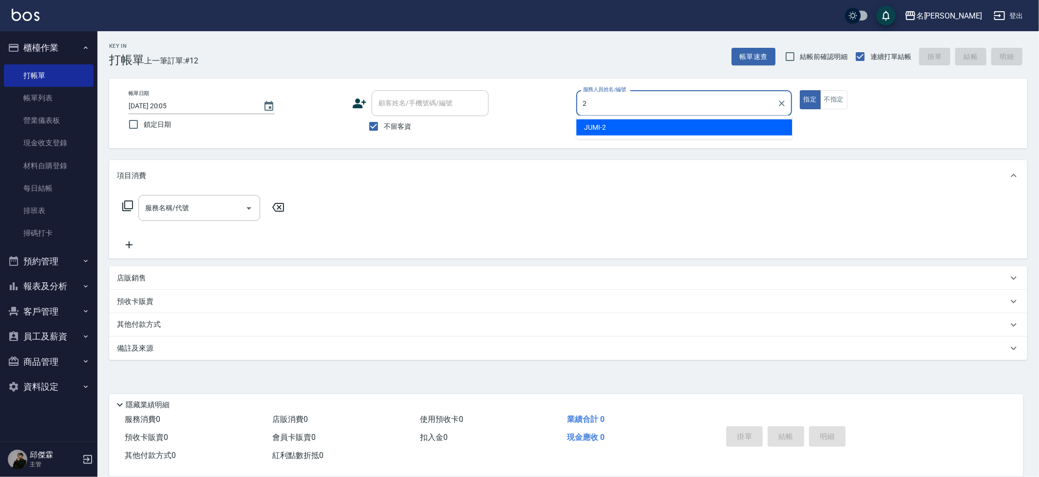
type input "JUMI-2"
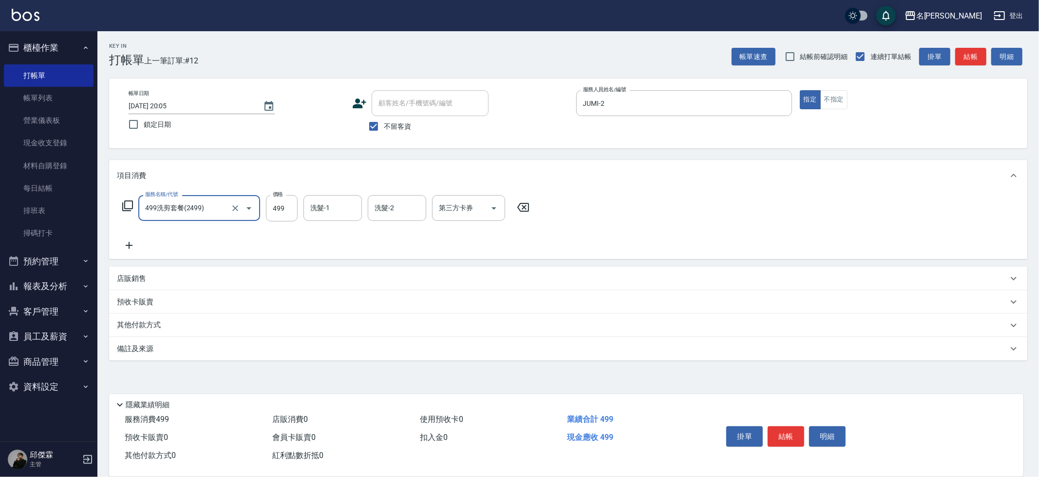
type input "499洗剪套餐(2499)"
click at [279, 205] on input "499" at bounding box center [282, 208] width 32 height 26
type input "500"
type input "[PERSON_NAME]-30"
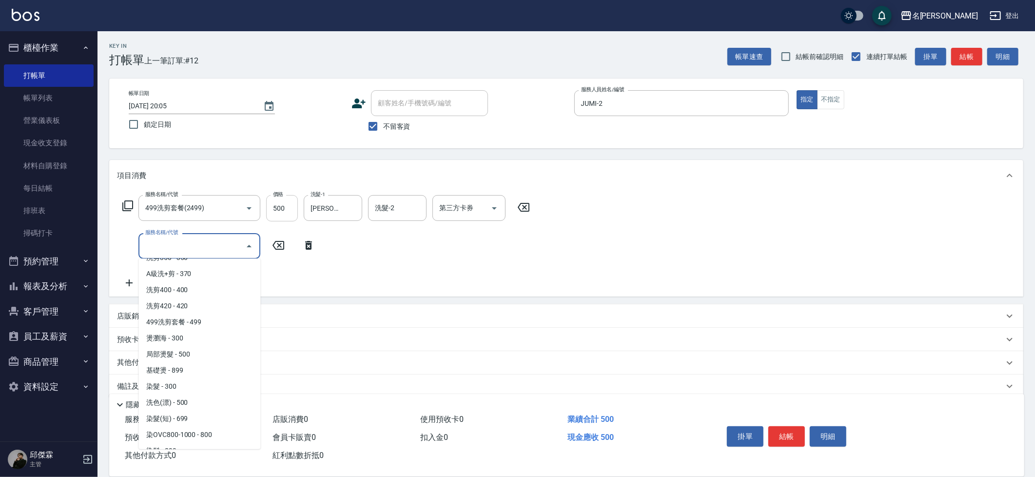
scroll to position [654, 0]
type input "還原酸護髮or頭皮隔離(5300)"
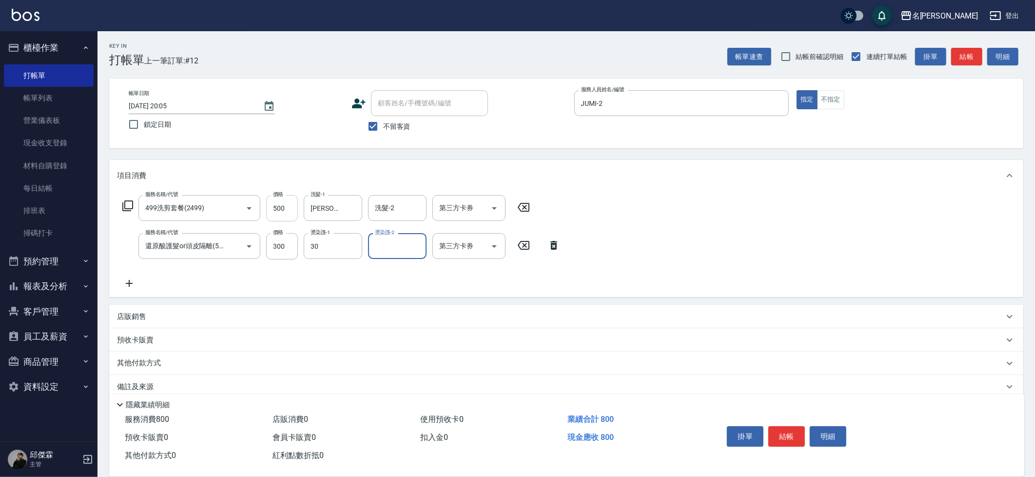
type input "[PERSON_NAME]-30"
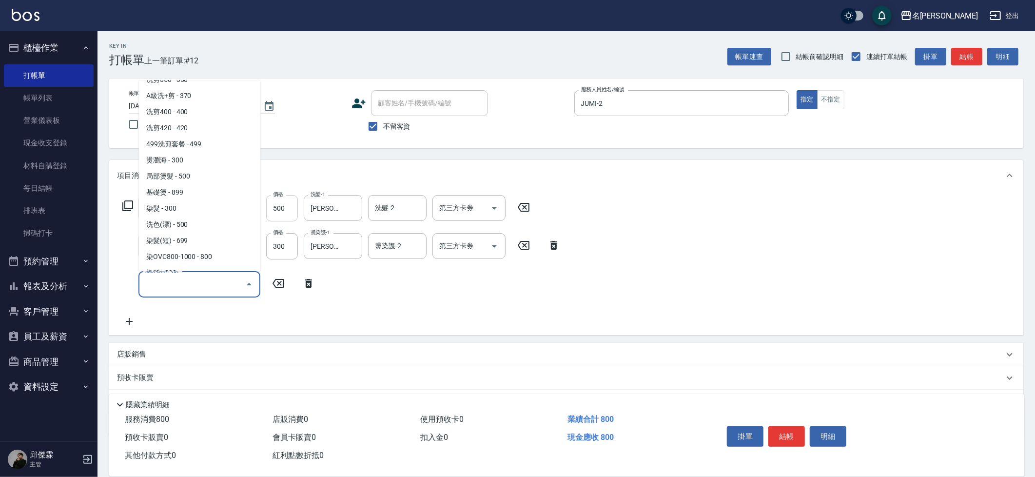
scroll to position [624, 0]
type input "染OVC800-1000(4800)"
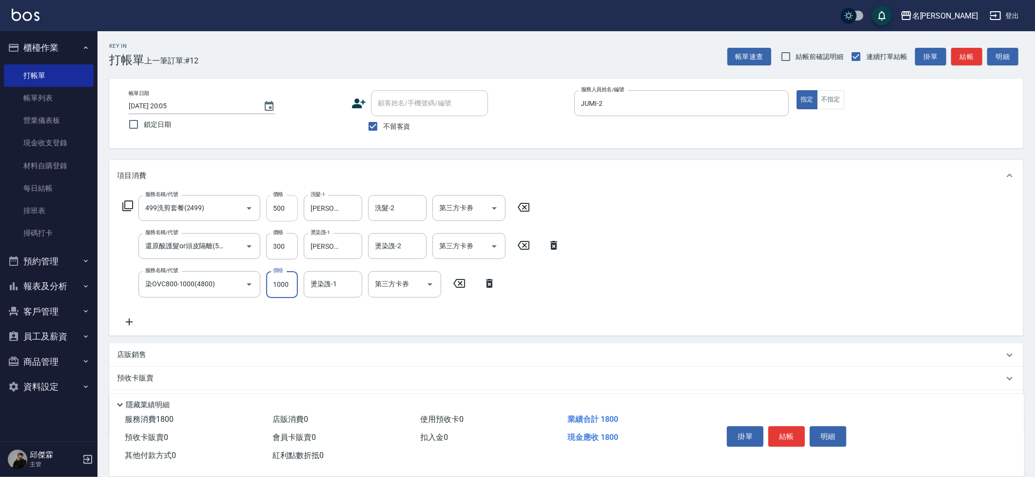
type input "1000"
type input "[PERSON_NAME]-30"
click at [406, 285] on input "第三方卡券" at bounding box center [397, 283] width 50 height 17
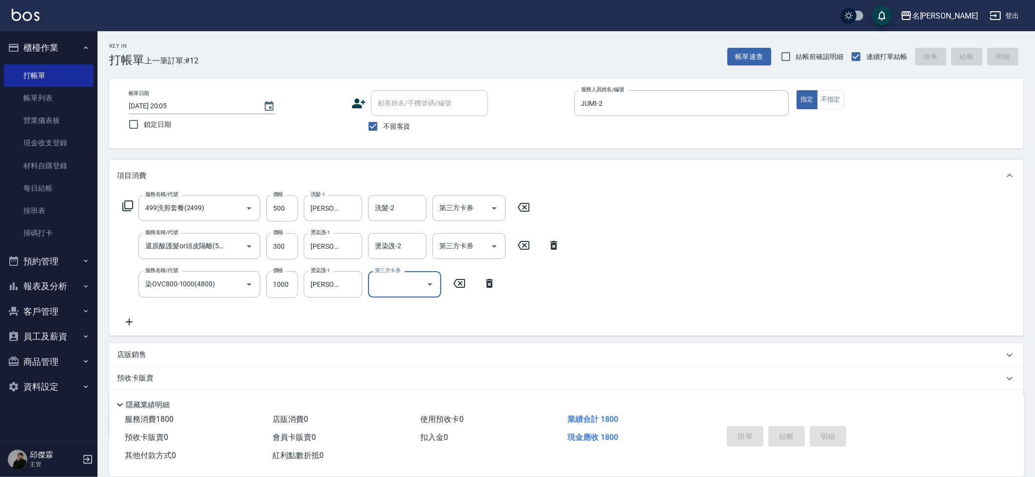
type input "[DATE] 20:06"
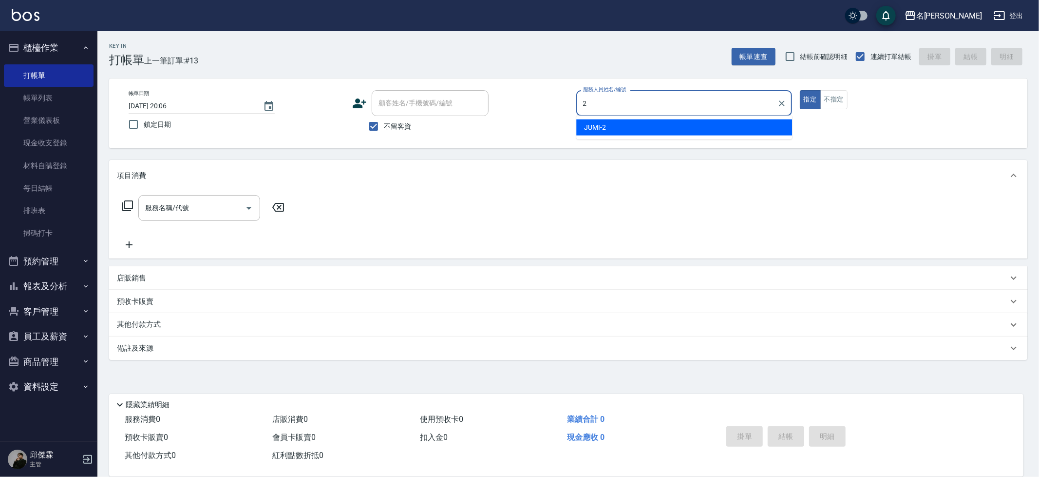
type input "JUMI-2"
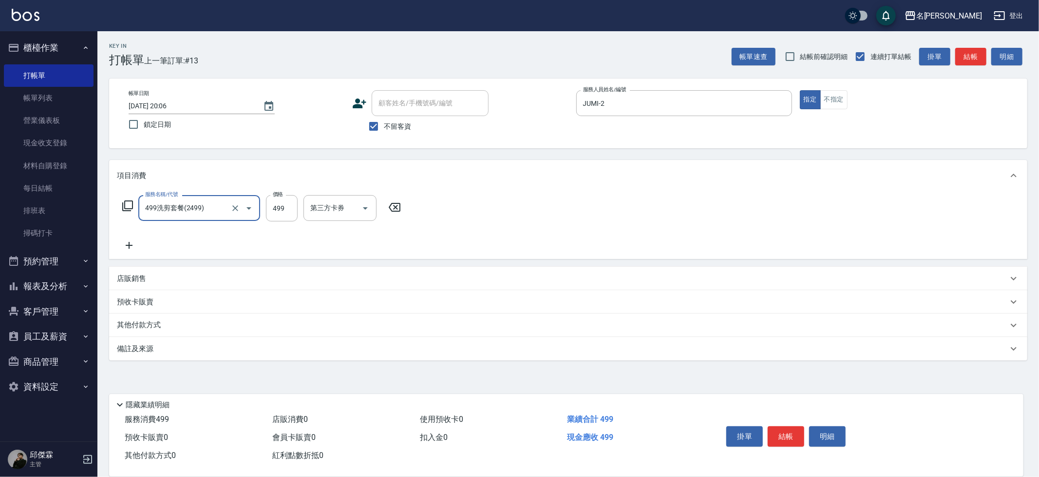
type input "499洗剪套餐(2499)"
click at [292, 211] on input "499" at bounding box center [282, 208] width 32 height 26
type input "500"
type input "妞妞-66"
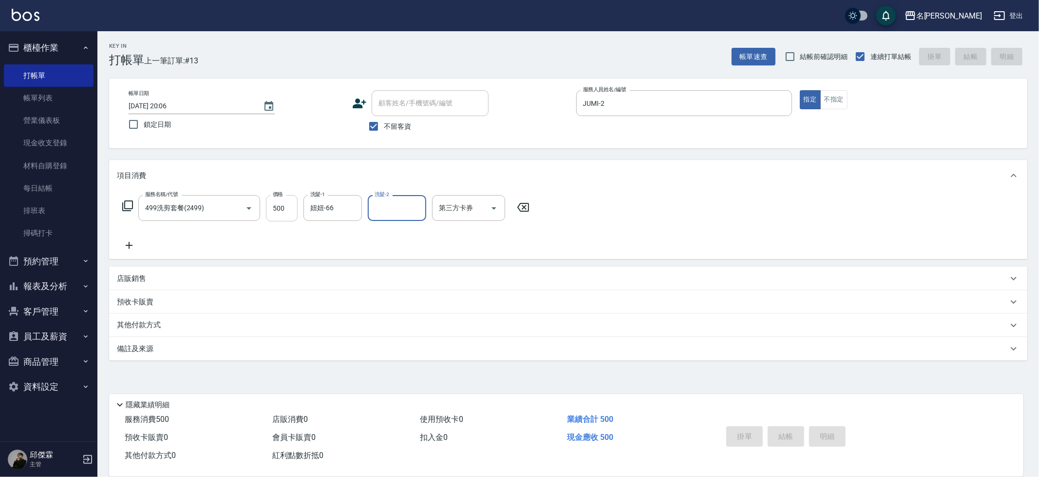
type input "[DATE] 20:07"
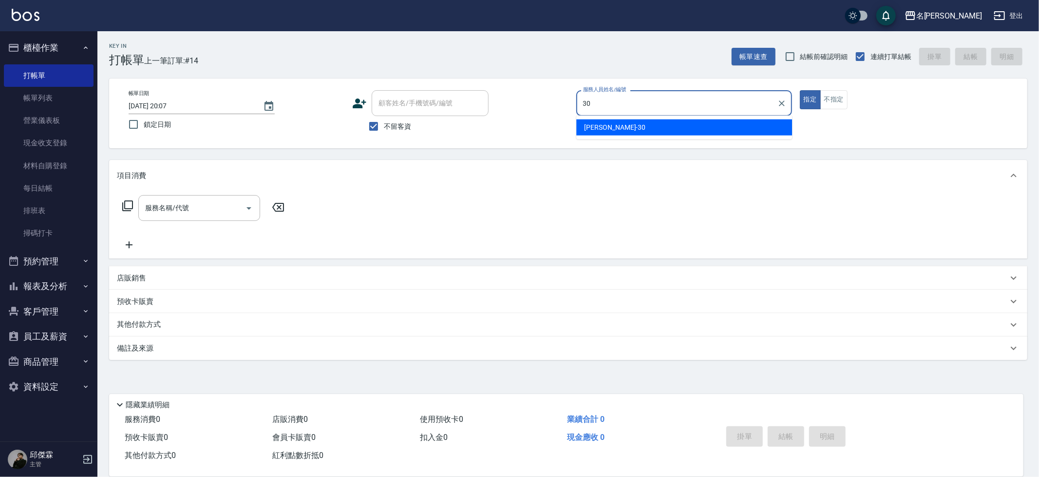
type input "[PERSON_NAME]-30"
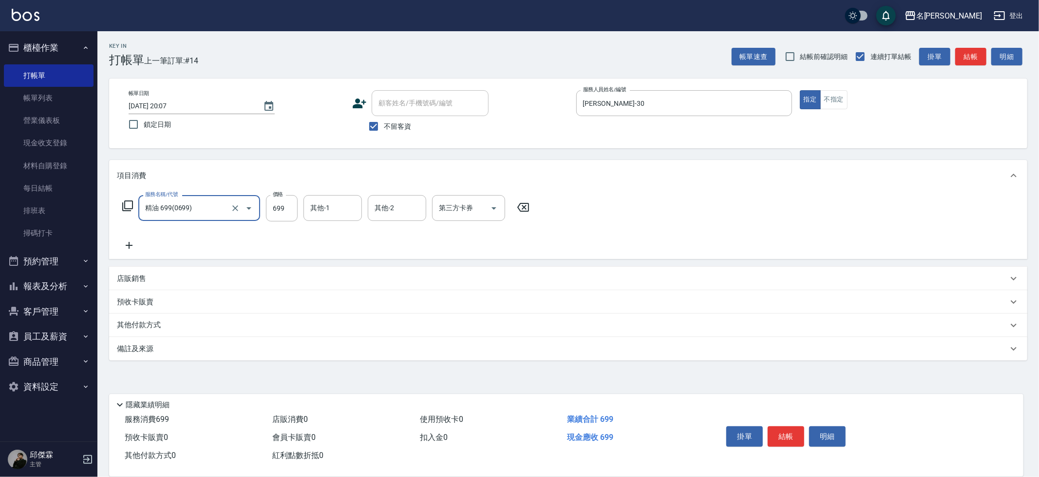
type input "精油 699(0699)"
type input "700"
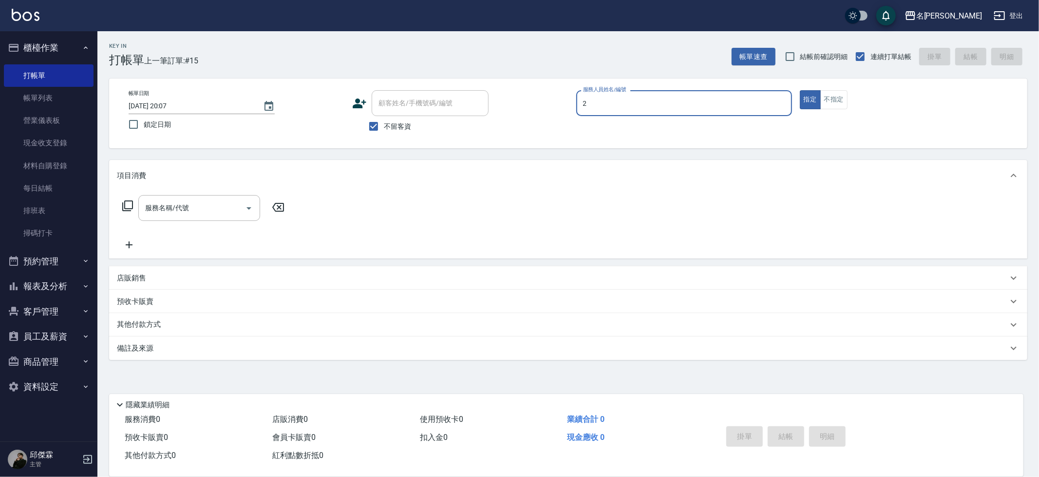
type input "JUMI-2"
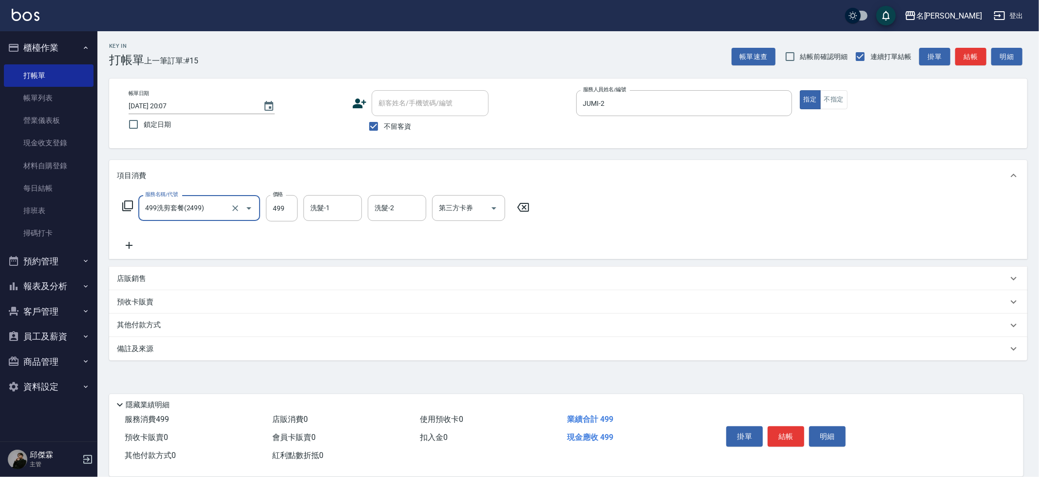
type input "499洗剪套餐(2499)"
type input "500"
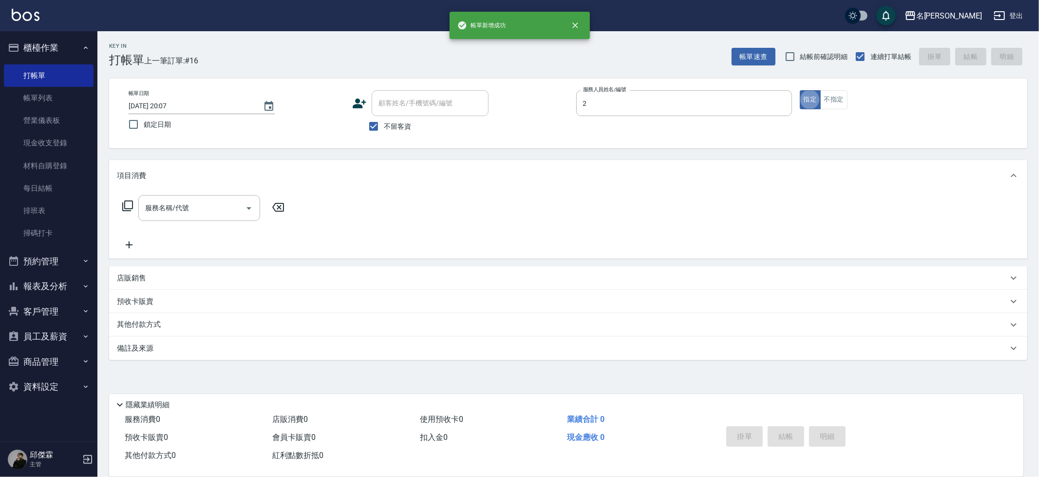
type input "JUMI-2"
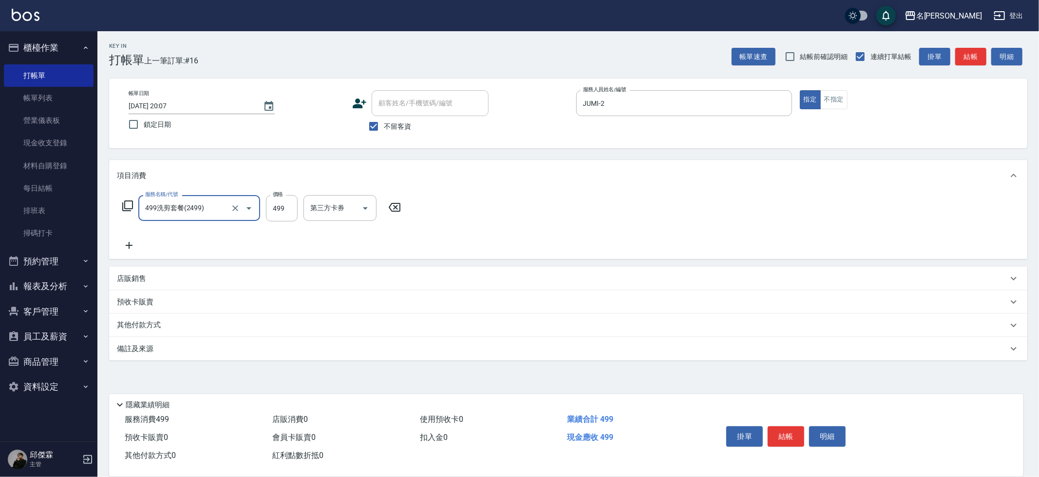
type input "499洗剪套餐(2499)"
type input "500"
type input "妞妞-66"
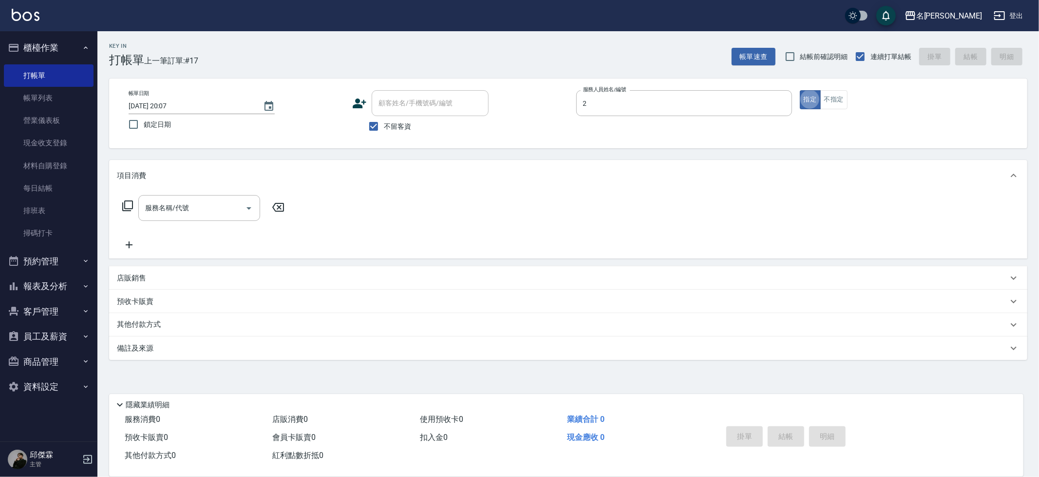
type input "JUMI-2"
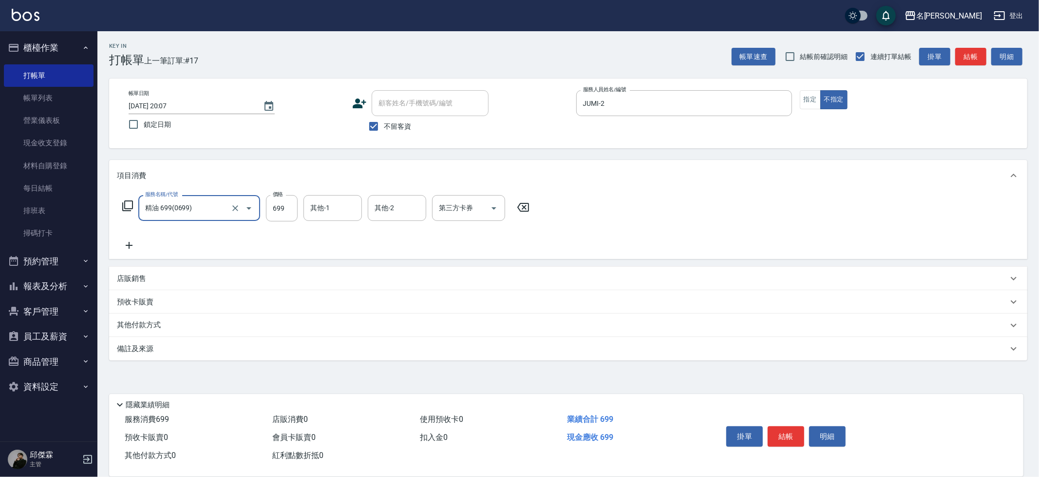
type input "精油 699(0699)"
type input "[PERSON_NAME]-30"
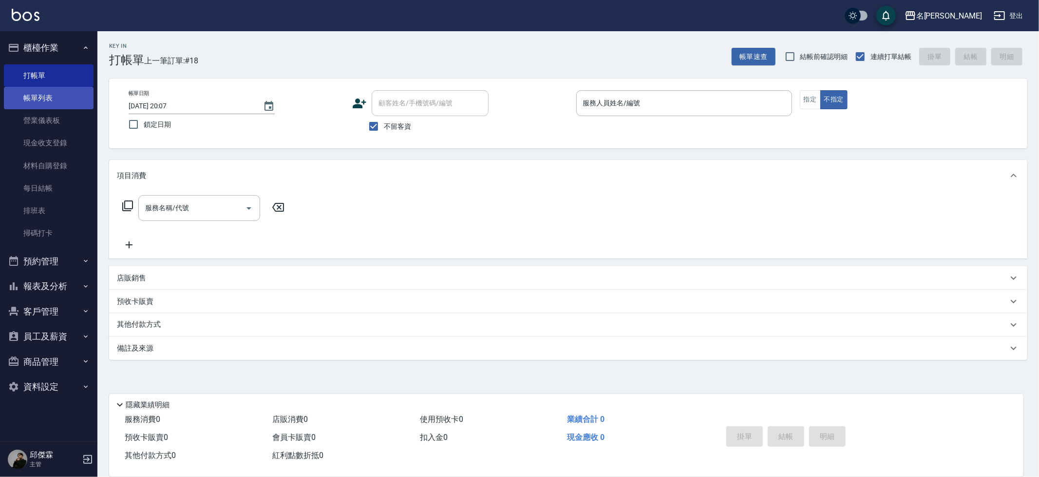
click at [60, 92] on link "帳單列表" at bounding box center [49, 98] width 90 height 22
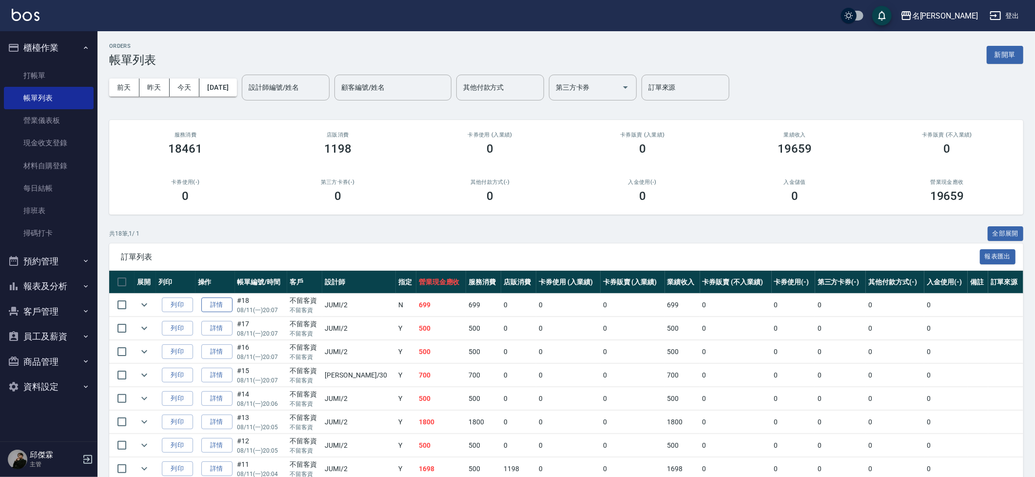
click at [218, 301] on link "詳情" at bounding box center [216, 304] width 31 height 15
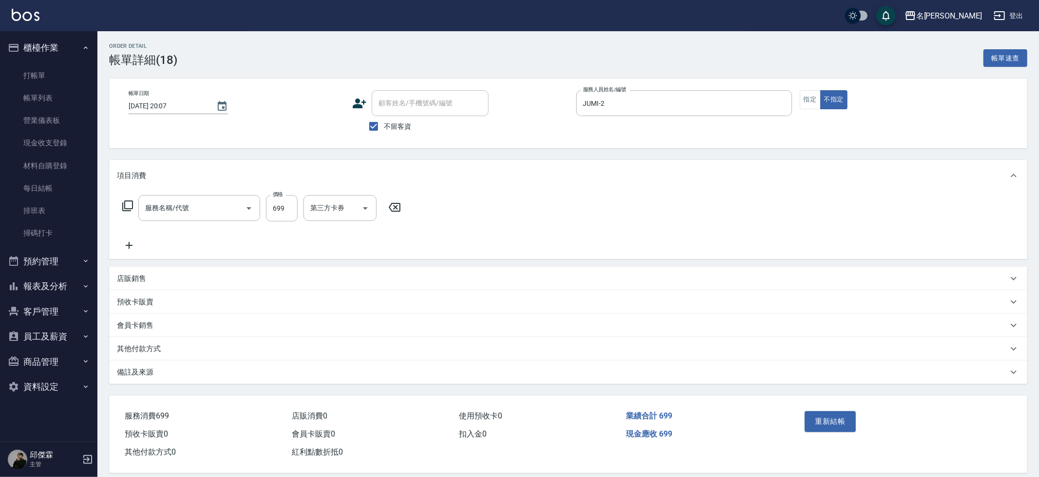
checkbox input "true"
type input "JUMI-2"
type input "精油 699(0699)"
click at [349, 209] on icon "Clear" at bounding box center [352, 208] width 6 height 6
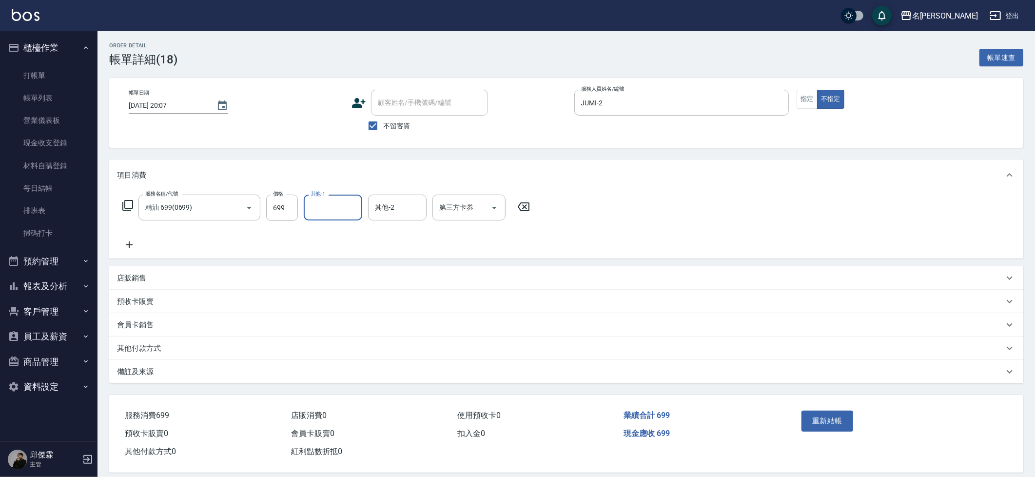
click at [335, 208] on input "其他-1" at bounding box center [333, 207] width 50 height 17
type input "妞妞-66"
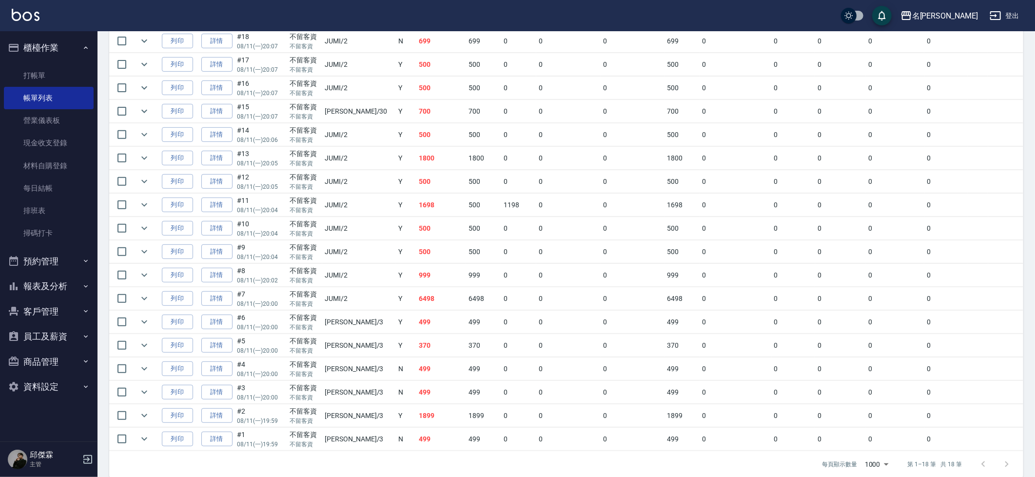
scroll to position [275, 0]
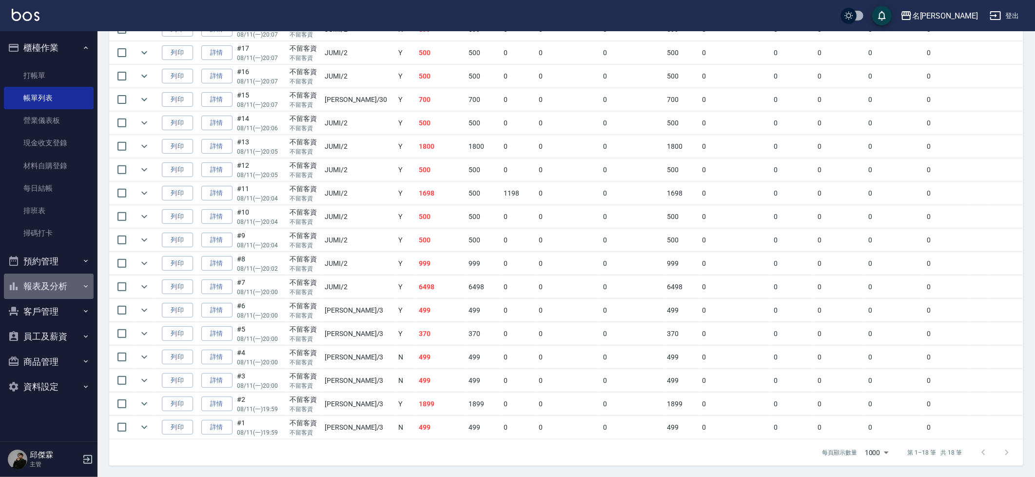
click at [72, 282] on button "報表及分析" at bounding box center [49, 285] width 90 height 25
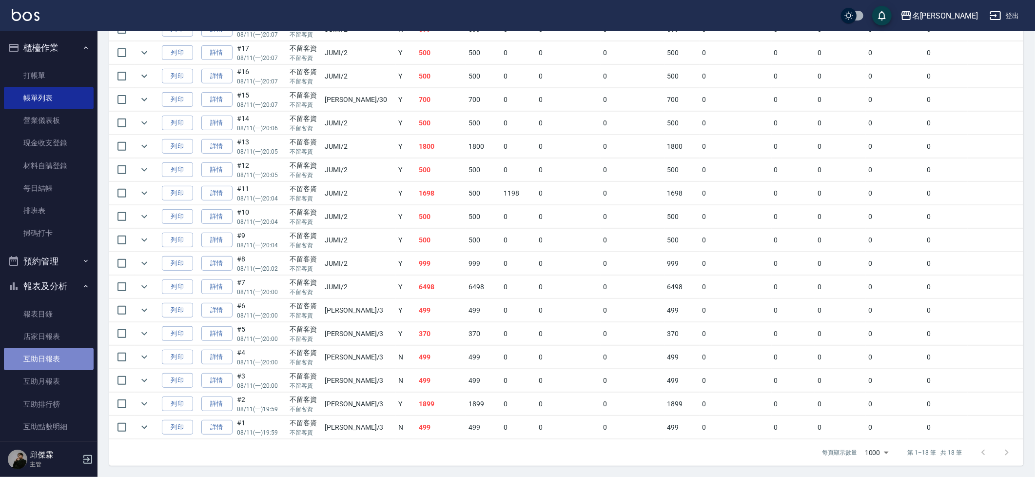
click at [69, 352] on link "互助日報表" at bounding box center [49, 358] width 90 height 22
